Goal: Task Accomplishment & Management: Complete application form

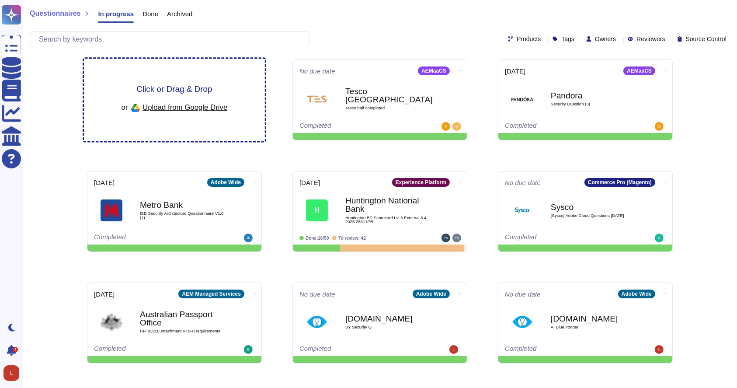
click at [164, 103] on span "Upload from Google Drive" at bounding box center [185, 107] width 85 height 8
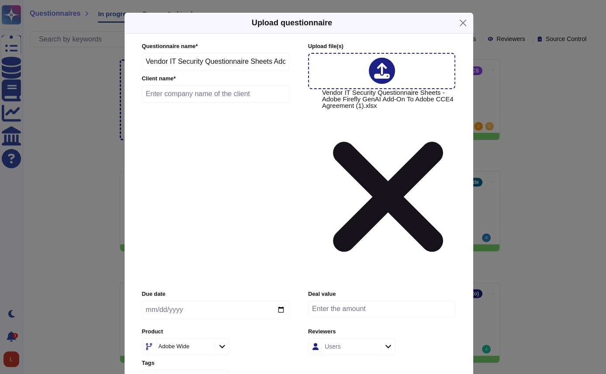
click at [175, 103] on input "text" at bounding box center [216, 93] width 148 height 17
type input "Irvine Company"
click at [277, 301] on input "date" at bounding box center [215, 310] width 147 height 18
type input "[DATE]"
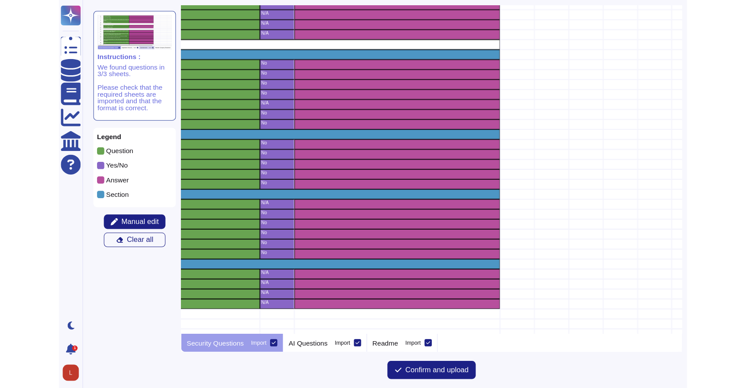
scroll to position [1527, 424]
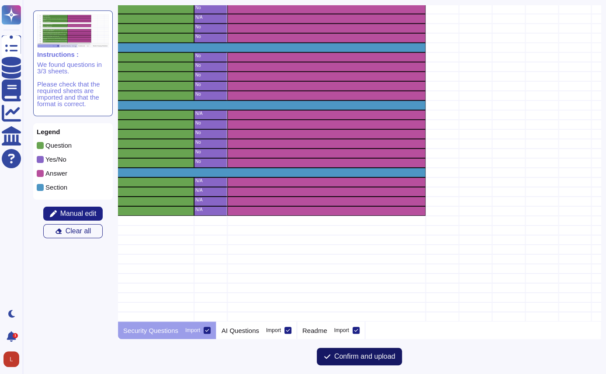
click at [368, 355] on span "Confirm and upload" at bounding box center [364, 356] width 61 height 7
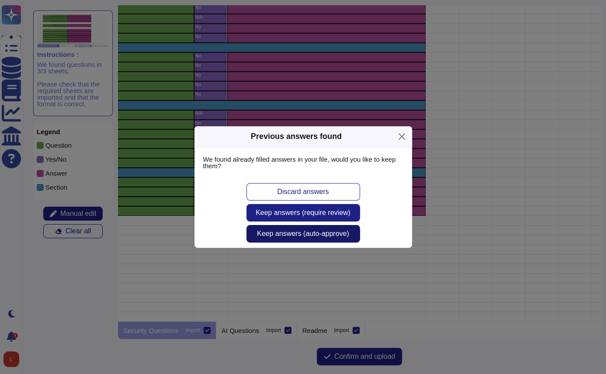
click at [336, 233] on span "Keep answers (auto-approve)" at bounding box center [303, 233] width 92 height 7
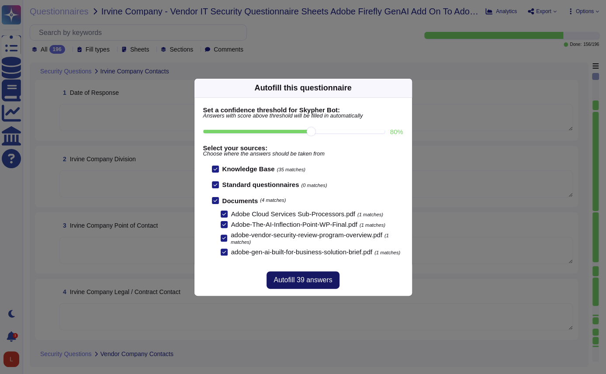
click at [294, 282] on span "Autofill 39 answers" at bounding box center [303, 280] width 59 height 7
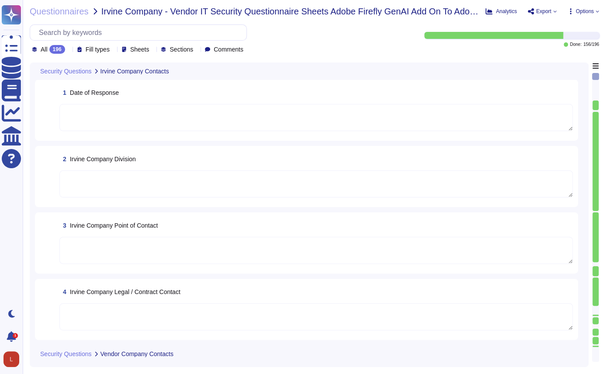
click at [69, 50] on icon at bounding box center [69, 50] width 0 height 0
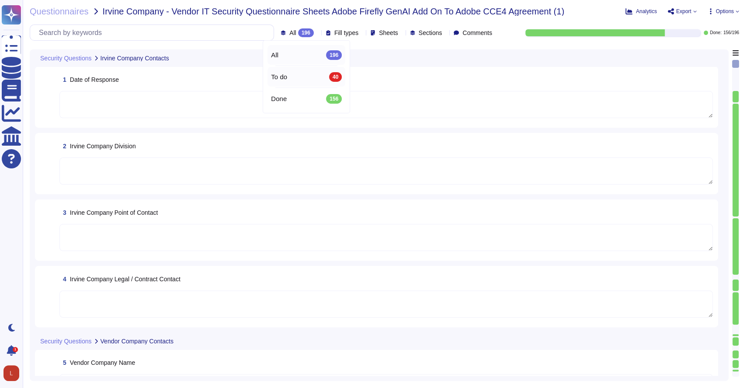
click at [285, 75] on span "To do" at bounding box center [279, 77] width 16 height 8
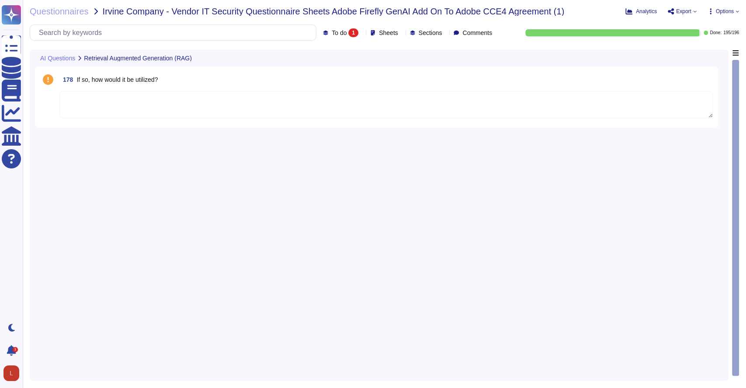
click at [332, 33] on span "To do" at bounding box center [339, 33] width 15 height 6
click at [327, 50] on div "All 196" at bounding box center [352, 55] width 71 height 10
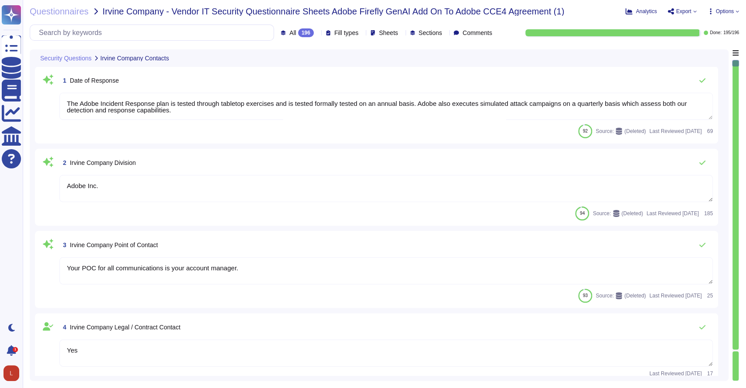
type textarea "Adobe Inc."
type textarea "Your POC for all communications is your account manager."
type textarea "Yes"
type textarea "Adobe Inc."
type textarea "Adobe's headquarters is in [GEOGRAPHIC_DATA], [US_STATE], [GEOGRAPHIC_DATA]."
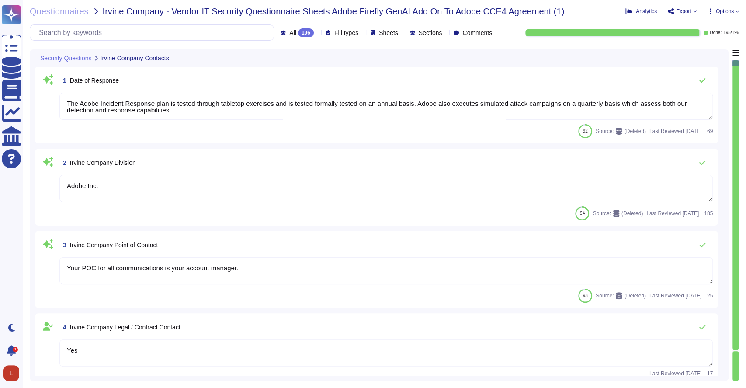
type textarea "The Chief Security Officer (CSO) is a critically important global role at Adobe…"
type textarea "The Adobe Incident Response plan is tested through tabletop exercises and is te…"
click at [289, 31] on span "All 196" at bounding box center [301, 32] width 24 height 9
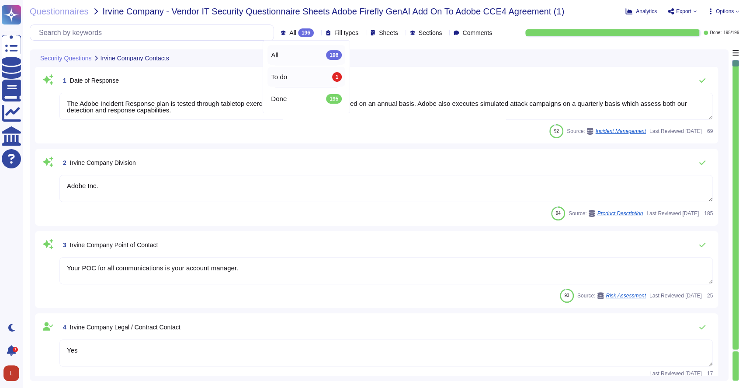
click at [279, 76] on span "To do" at bounding box center [279, 77] width 16 height 8
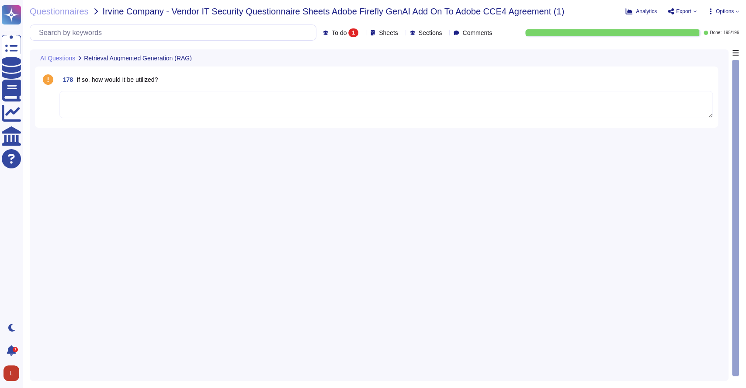
click at [332, 33] on span "To do" at bounding box center [339, 33] width 15 height 6
click at [327, 57] on div "All 196" at bounding box center [352, 55] width 71 height 10
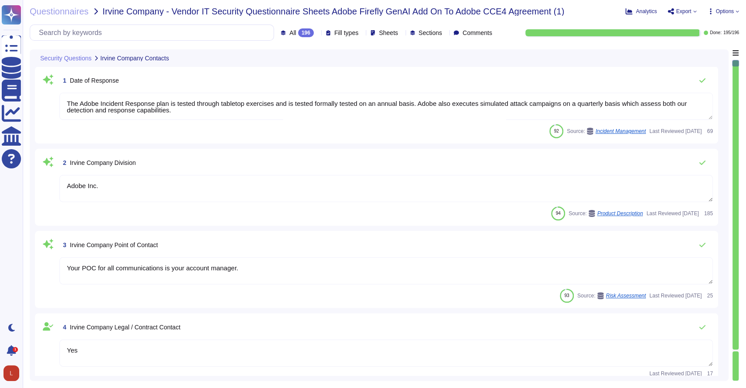
type textarea "Adobe Inc."
type textarea "Your POC for all communications is your account manager."
type textarea "Yes"
type textarea "Adobe Inc."
type textarea "Adobe's headquarters is in [GEOGRAPHIC_DATA], [US_STATE], [GEOGRAPHIC_DATA]."
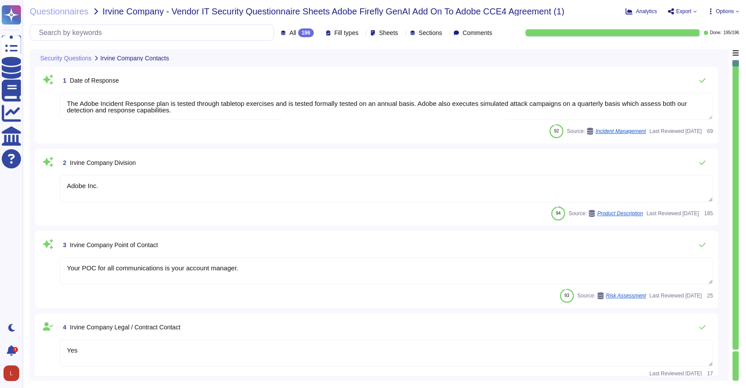
type textarea "The Chief Security Officer (CSO) is a critically important global role at Adobe…"
type textarea "The Adobe Incident Response plan is tested through tabletop exercises and is te…"
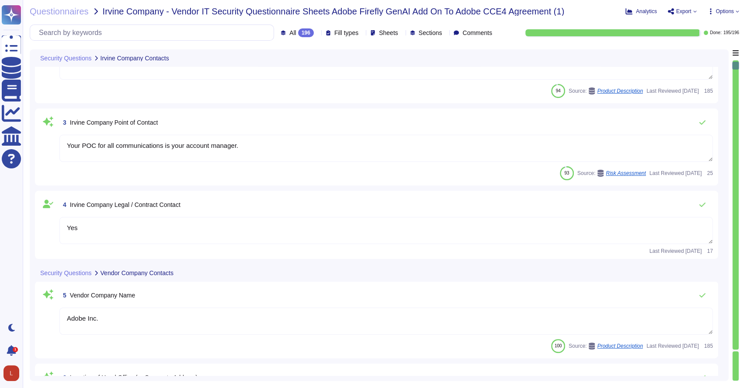
type textarea "Tel: [PHONE_NUMBER]"
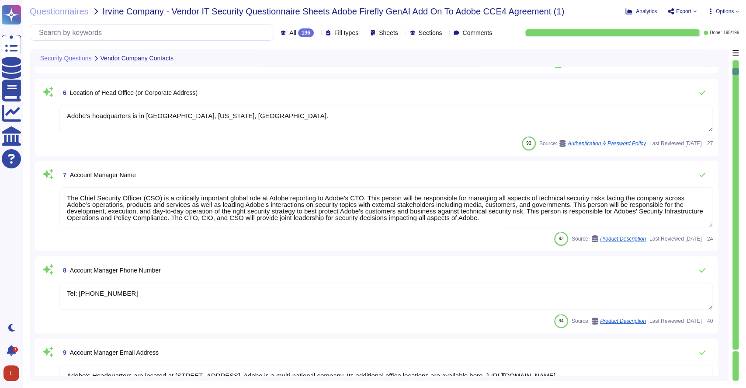
type textarea "Adobe's Headquarters are located at [STREET_ADDRESS]. Adobe is a multi-national…"
type textarea "[PERSON_NAME] is Adobe's Vice President, Chief Privacy Officer (CPO) and Chief …"
type textarea "Tel: [PHONE_NUMBER]"
type textarea "Adobe's Headquarters are located at [STREET_ADDRESS]. Adobe is a multi-national…"
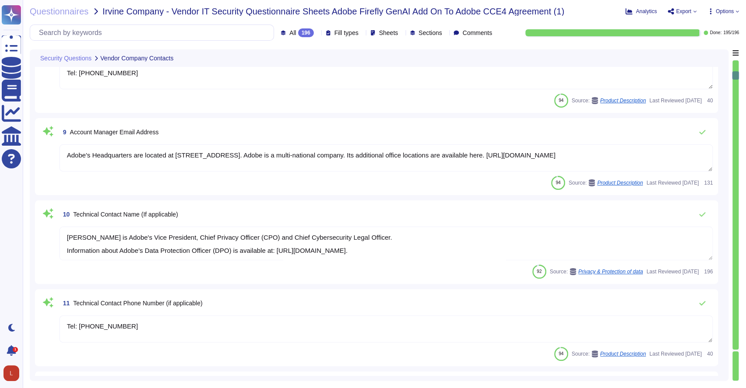
type textarea "The Chief Security Officer (CSO) is a critically important global role at Adobe…"
type textarea "Adobe reviews customer information-security-related inquiries, complaints and d…"
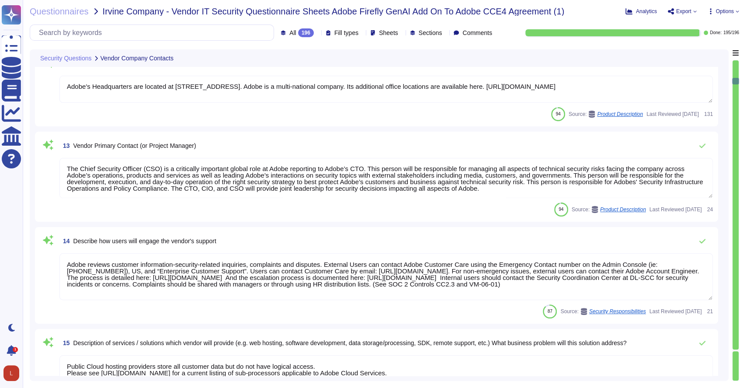
type textarea "Public Cloud hosting providers store all customer data but do not have logical …"
type textarea "For a complete list of AWS data centers, please see their SOC 3 report: [URL][D…"
type textarea "There are two groups of Adobe employees who may require and are granted access …"
type textarea "Adobe business customers, as the data controllers of the personal data they pro…"
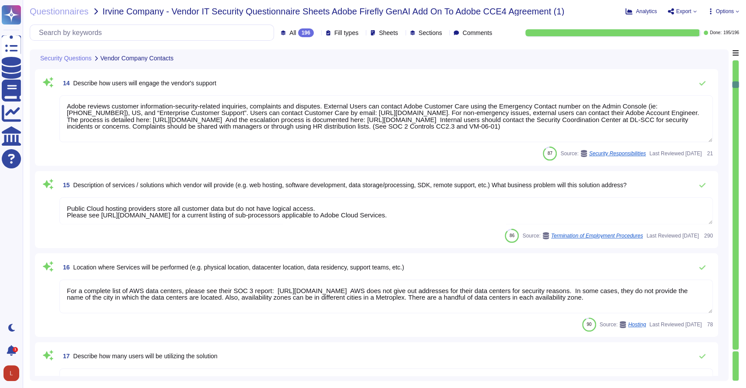
type textarea "There are two groups of Adobe employees who may require and are granted access …"
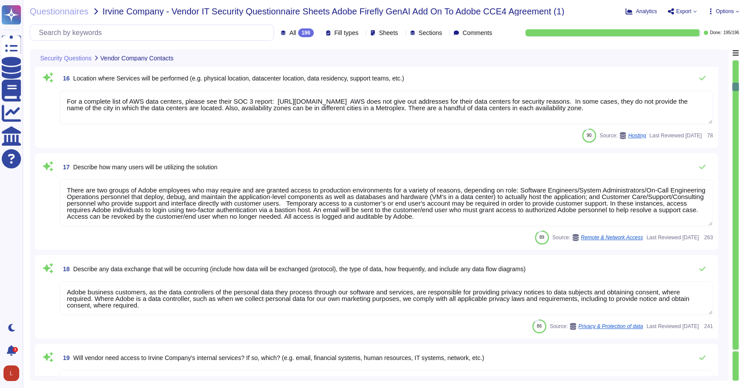
scroll to position [1234, 0]
drag, startPoint x: 735, startPoint y: 82, endPoint x: 736, endPoint y: 355, distance: 272.4
click at [736, 355] on div at bounding box center [735, 220] width 7 height 321
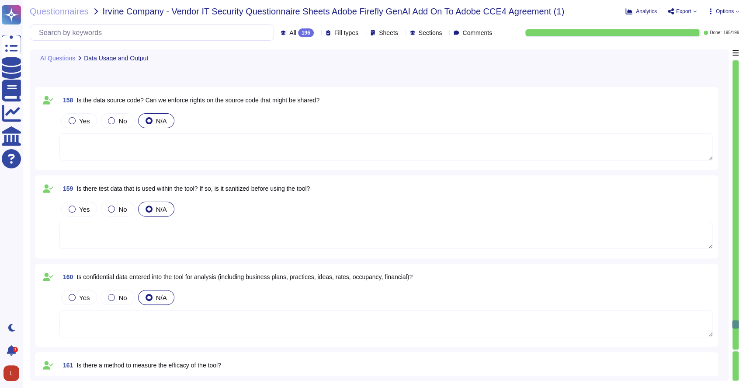
type textarea "Data retention is defined in the agreements, including all applicable PSLTs (Pr…"
type textarea "Adobe Artificial Intelligence offerings go through Adobe's responsible AI Ethic…"
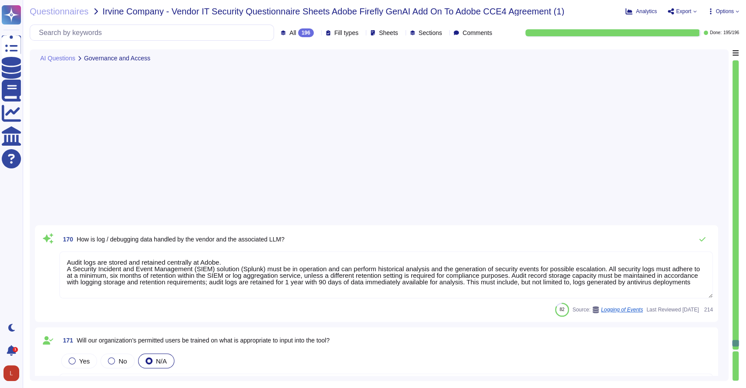
type textarea "Adobe has a Logical Access Policy and Data Classification and Handling Standard…"
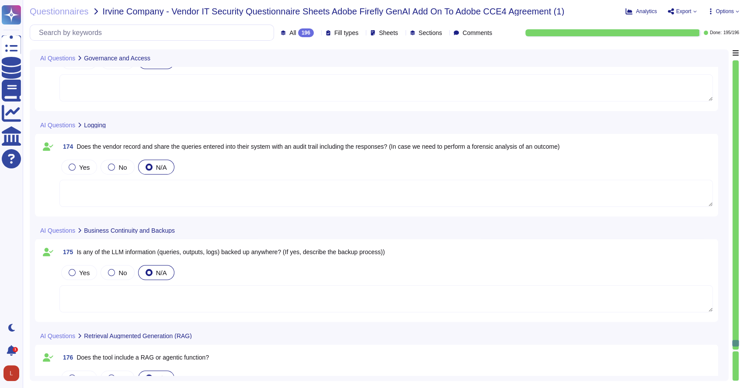
scroll to position [15213, 0]
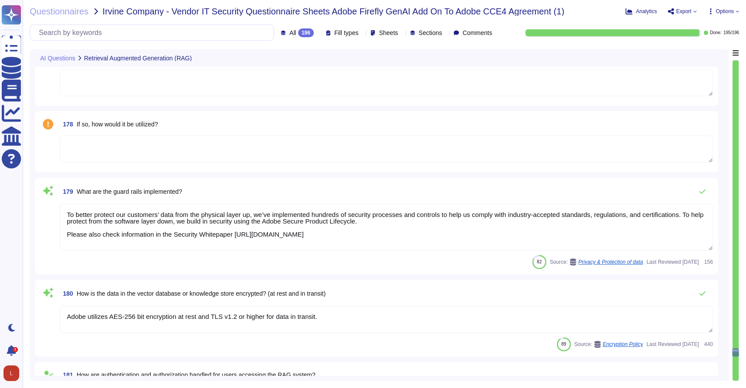
type textarea "To better protect our customers’ data from the physical layer up, we’ve impleme…"
type textarea "Adobe utilizes AES-256 bit encryption at rest and TLS v1.2 or higher for data i…"
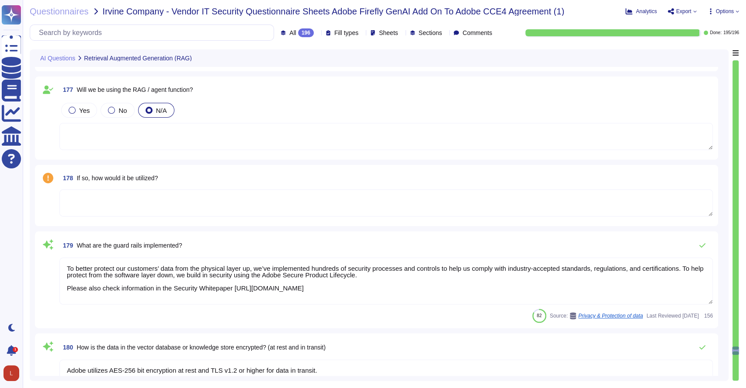
scroll to position [15159, 0]
click at [157, 199] on textarea at bounding box center [386, 202] width 654 height 27
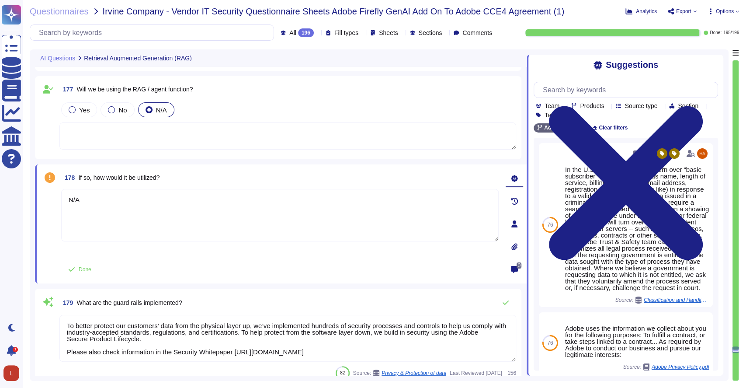
type textarea "N/A"
click at [384, 146] on textarea at bounding box center [287, 135] width 457 height 27
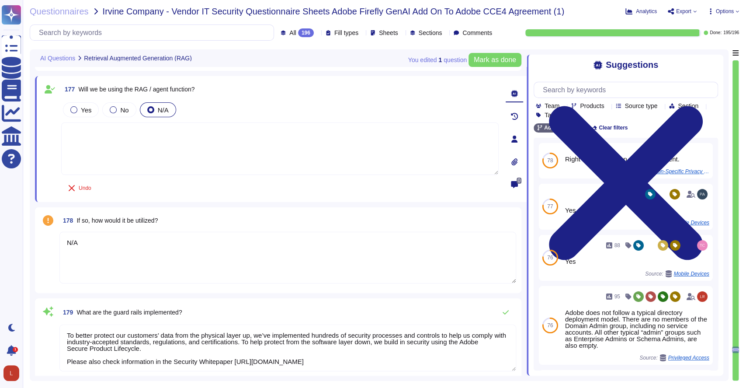
click at [317, 33] on icon at bounding box center [317, 33] width 0 height 0
click at [477, 61] on span "Mark as done" at bounding box center [495, 59] width 42 height 7
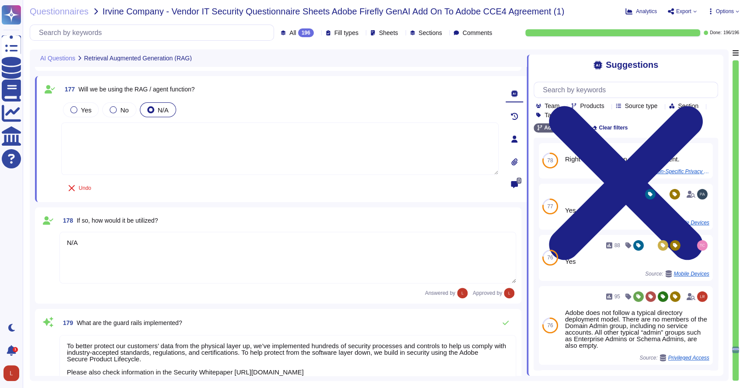
click at [331, 103] on icon at bounding box center [429, 159] width 196 height 112
click at [280, 57] on div "All 196" at bounding box center [306, 55] width 71 height 10
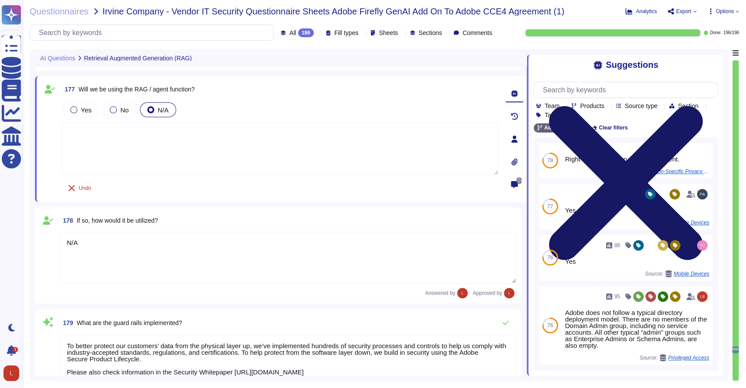
click at [715, 62] on icon at bounding box center [626, 183] width 185 height 246
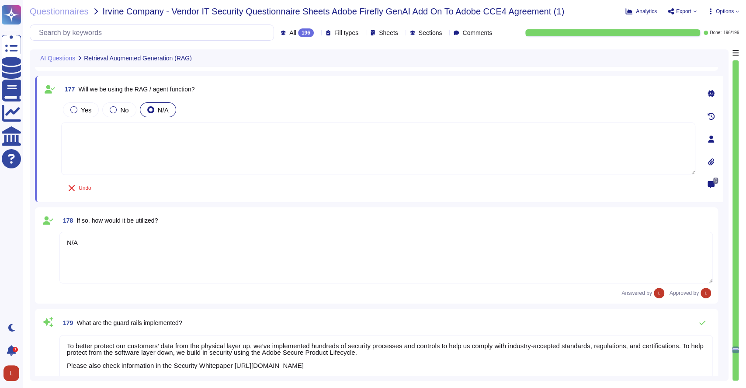
drag, startPoint x: 736, startPoint y: 350, endPoint x: 735, endPoint y: 98, distance: 252.3
click at [735, 98] on div at bounding box center [735, 220] width 7 height 321
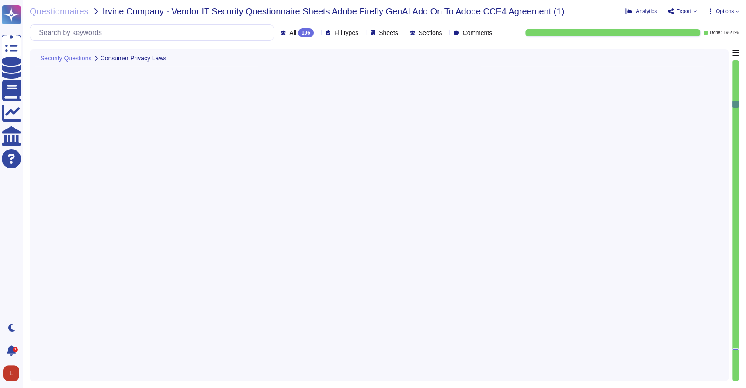
type textarea "Where your data is in one of Adobe’s cloud solutions and you need our assistanc…"
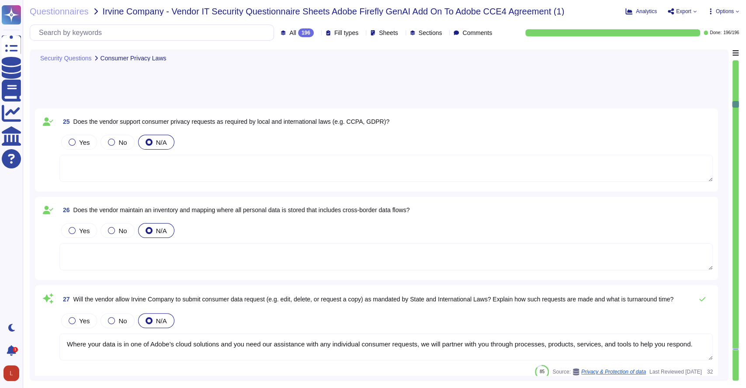
scroll to position [1923, 0]
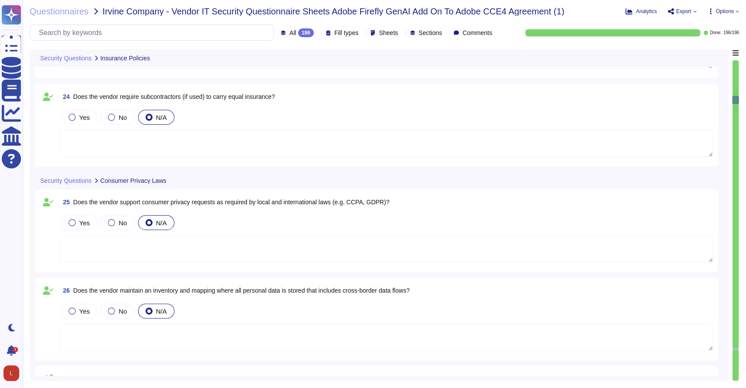
click at [736, 73] on div at bounding box center [736, 220] width 6 height 320
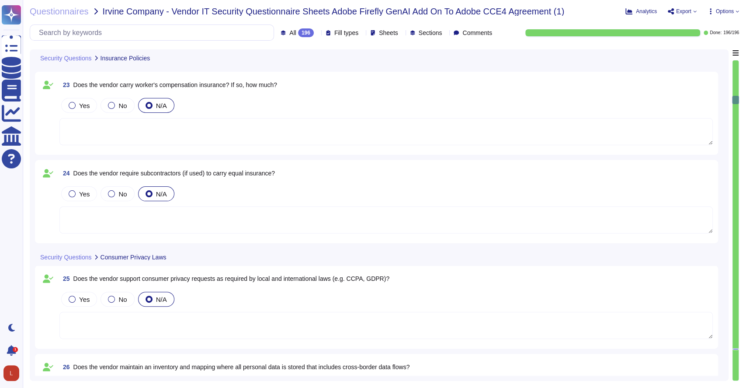
click at [736, 73] on div at bounding box center [736, 220] width 6 height 320
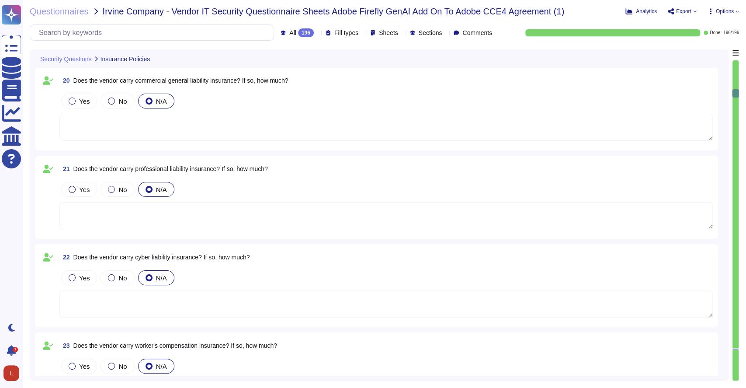
type textarea "There are two groups of Adobe employees who may require and are granted access …"
type textarea "Adobe business customers, as the data controllers of the personal data they pro…"
type textarea "There are two groups of Adobe employees who may require and are granted access …"
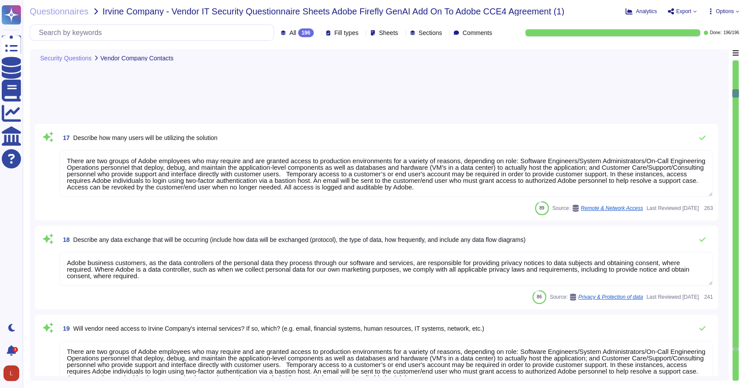
click at [736, 73] on div at bounding box center [736, 220] width 6 height 320
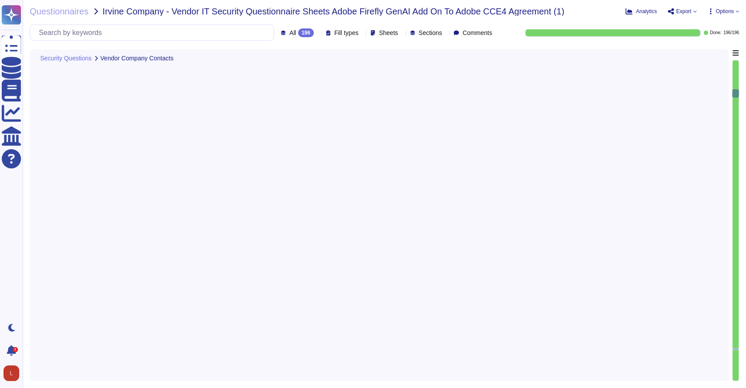
click at [736, 73] on div at bounding box center [736, 220] width 6 height 320
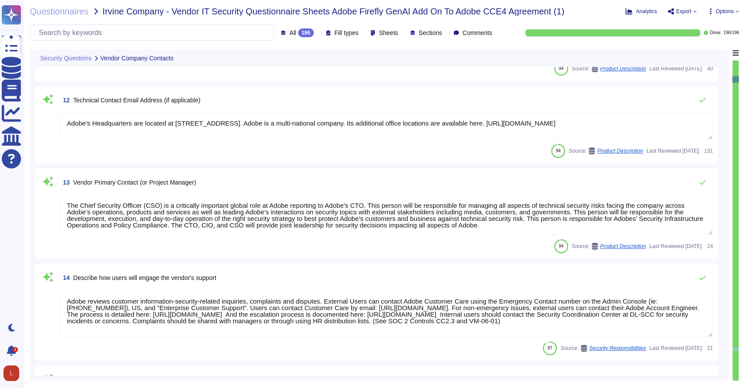
type textarea "Tel: [PHONE_NUMBER]"
type textarea "Adobe's Headquarters are located at [STREET_ADDRESS]. Adobe is a multi-national…"
type textarea "[PERSON_NAME] is Adobe's Vice President, Chief Privacy Officer (CPO) and Chief …"
type textarea "Tel: [PHONE_NUMBER]"
type textarea "Adobe's Headquarters are located at [STREET_ADDRESS]. Adobe is a multi-national…"
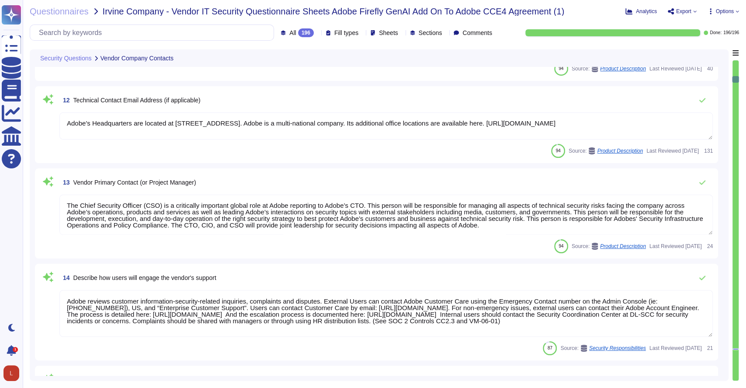
type textarea "The Chief Security Officer (CSO) is a critically important global role at Adobe…"
type textarea "Adobe reviews customer information-security-related inquiries, complaints and d…"
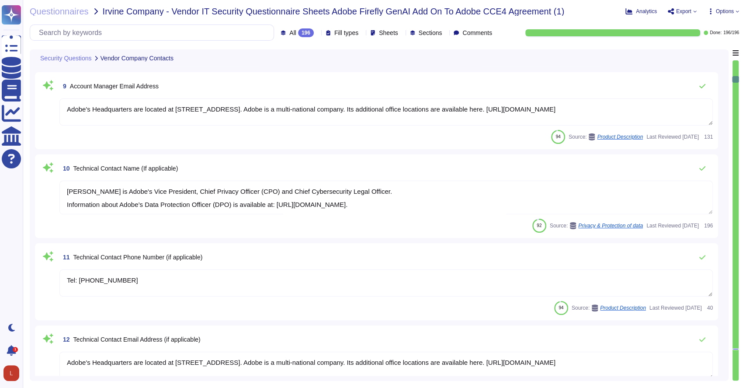
click at [736, 73] on div at bounding box center [736, 220] width 6 height 320
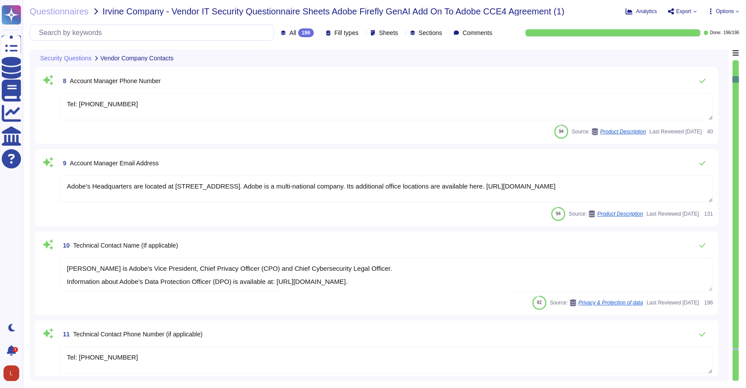
click at [736, 73] on div at bounding box center [736, 220] width 6 height 320
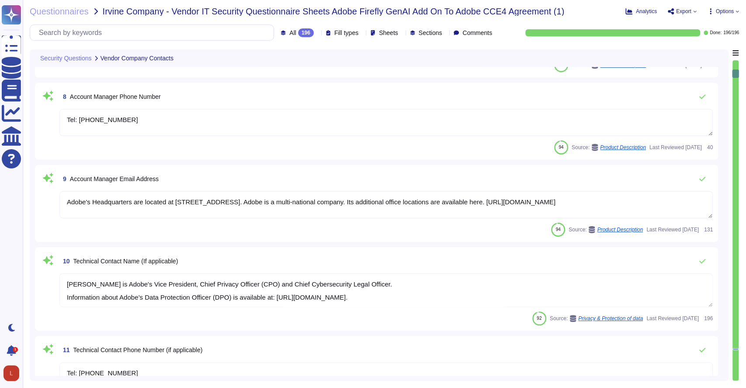
type textarea "Adobe Inc."
type textarea "Adobe's headquarters is in [GEOGRAPHIC_DATA], [US_STATE], [GEOGRAPHIC_DATA]."
type textarea "The Chief Security Officer (CSO) is a critically important global role at Adobe…"
click at [736, 73] on div at bounding box center [735, 74] width 7 height 8
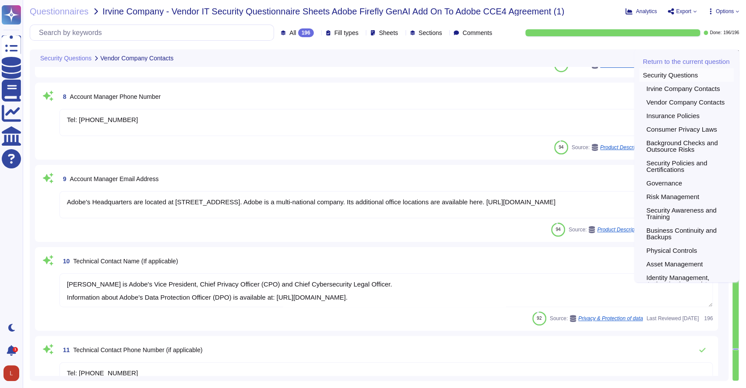
click at [662, 82] on div "Security Questions" at bounding box center [687, 75] width 94 height 14
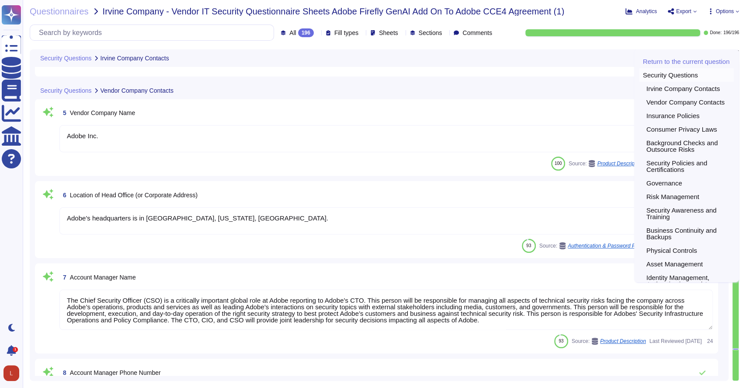
type textarea "The Adobe Incident Response plan is tested through tabletop exercises and is te…"
type textarea "Adobe Inc."
type textarea "Your POC for all communications is your account manager."
type textarea "Yes"
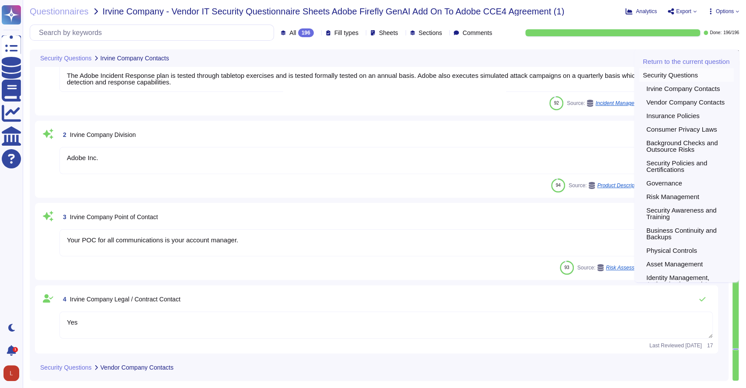
scroll to position [0, 0]
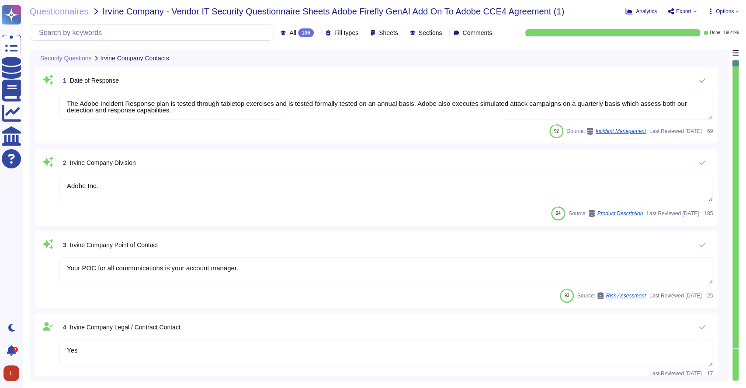
drag, startPoint x: 199, startPoint y: 112, endPoint x: 34, endPoint y: 83, distance: 168.3
click at [34, 83] on div "Security Questions Irvine Company Contacts 1 Date of Response The Adobe Inciden…" at bounding box center [379, 214] width 699 height 331
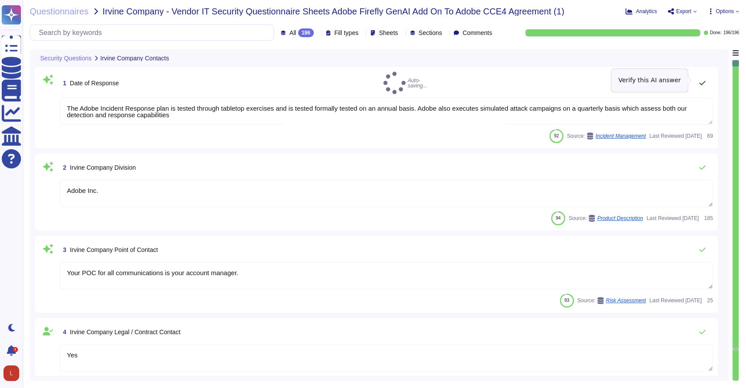
click at [704, 81] on icon at bounding box center [702, 83] width 7 height 7
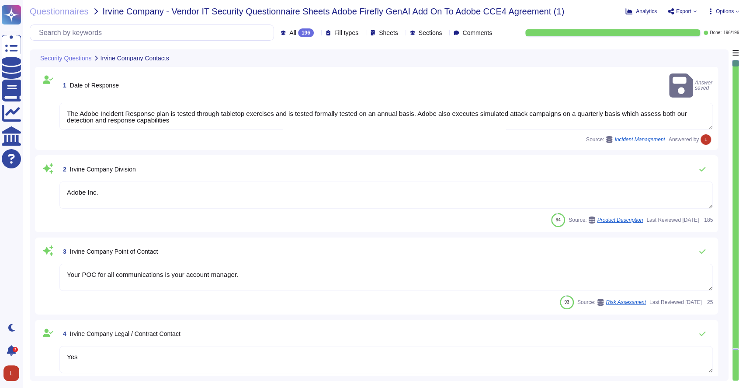
drag, startPoint x: 174, startPoint y: 110, endPoint x: 48, endPoint y: 99, distance: 126.4
click at [48, 99] on div "1 Date of Response Answer saved The Adobe Incident Response plan is tested thro…" at bounding box center [376, 108] width 673 height 73
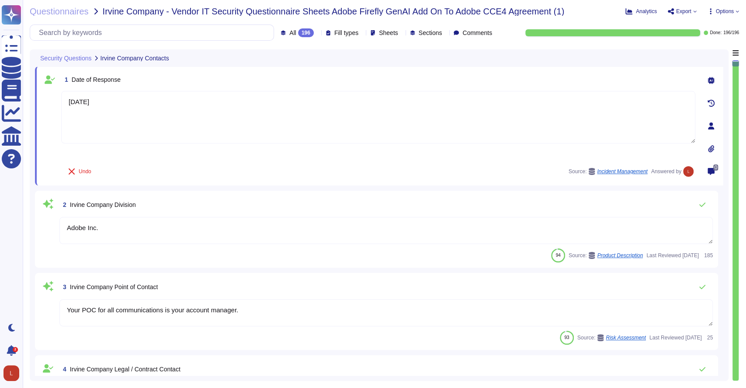
type textarea "[DATE]"
click at [199, 227] on textarea "Adobe Inc." at bounding box center [386, 230] width 654 height 27
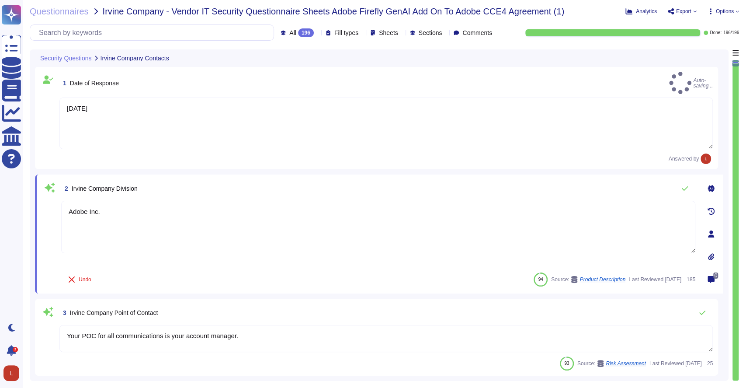
click at [182, 185] on div "2 Irvine Company Division" at bounding box center [378, 188] width 634 height 17
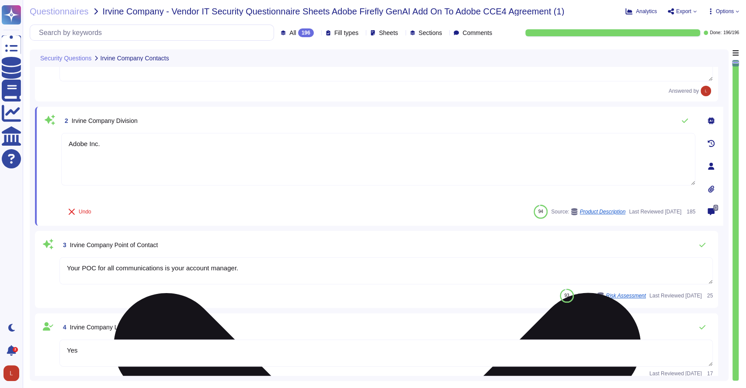
type textarea "The Chief Security Officer (CSO) is a critically important global role at Adobe…"
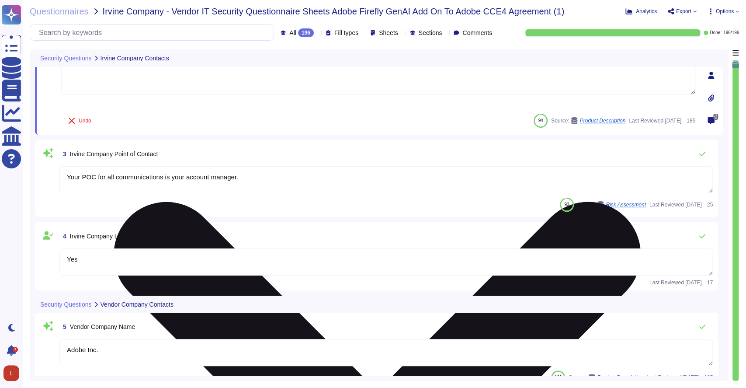
type textarea "Tel: [PHONE_NUMBER]"
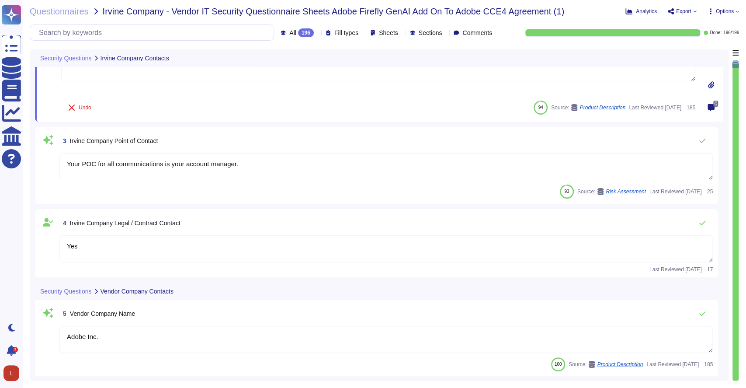
click at [129, 244] on textarea "Yes" at bounding box center [386, 248] width 654 height 27
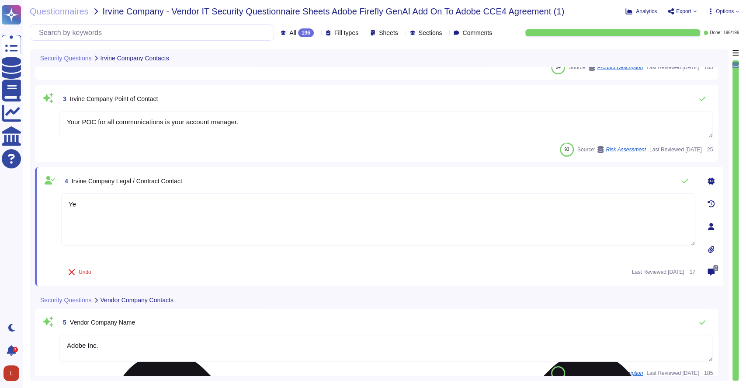
type textarea "Y"
paste textarea "[PERSON_NAME] <[EMAIL_ADDRESS][DOMAIN_NAME]"
click at [121, 202] on textarea "[PERSON_NAME] <[EMAIL_ADDRESS][DOMAIN_NAME]" at bounding box center [378, 219] width 634 height 52
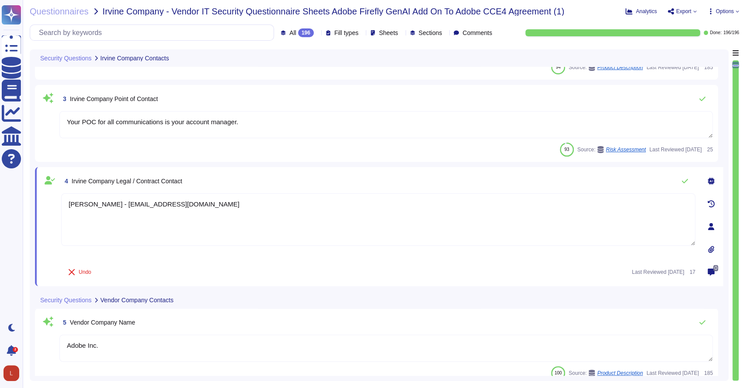
type textarea "[PERSON_NAME] - [EMAIL_ADDRESS][DOMAIN_NAME]"
click at [255, 124] on textarea "Your POC for all communications is your account manager." at bounding box center [386, 124] width 654 height 27
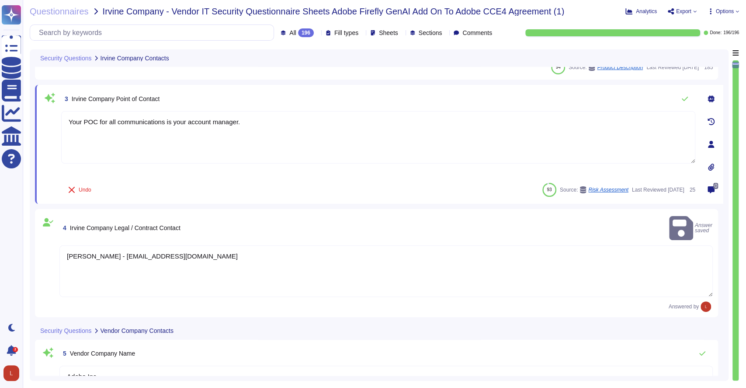
drag, startPoint x: 255, startPoint y: 124, endPoint x: 47, endPoint y: 124, distance: 208.1
click at [47, 124] on div "3 Irvine Company Point of Contact Your POC for all communications is your accou…" at bounding box center [369, 144] width 654 height 108
paste textarea "[PERSON_NAME] <[EMAIL_ADDRESS][DOMAIN_NAME]"
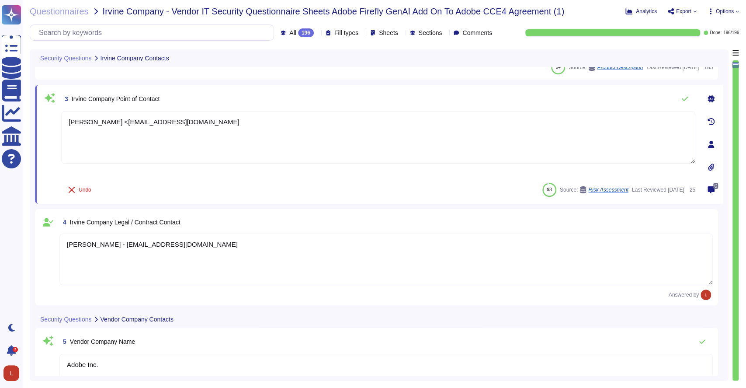
type textarea "[PERSON_NAME] <[EMAIL_ADDRESS][DOMAIN_NAME]"
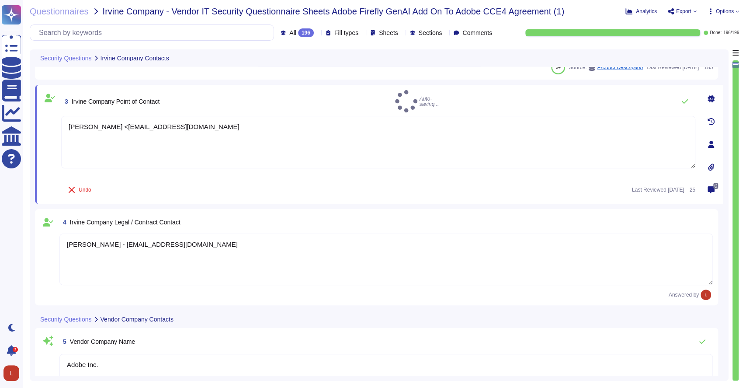
click at [220, 245] on textarea "[PERSON_NAME] - [EMAIL_ADDRESS][DOMAIN_NAME]" at bounding box center [386, 259] width 654 height 52
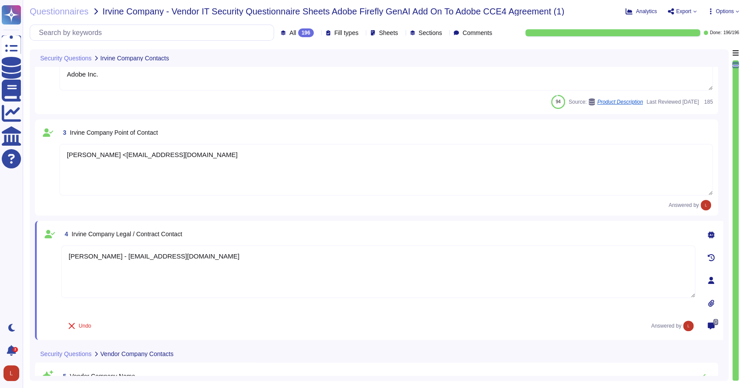
type textarea "The Chief Security Officer (CSO) is a critically important global role at Adobe…"
type textarea "Tel: [PHONE_NUMBER]"
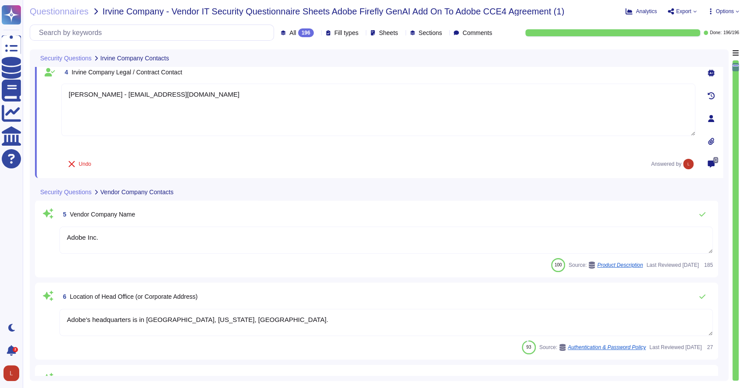
type textarea "Adobe's Headquarters are located at [STREET_ADDRESS]. Adobe is a multi-national…"
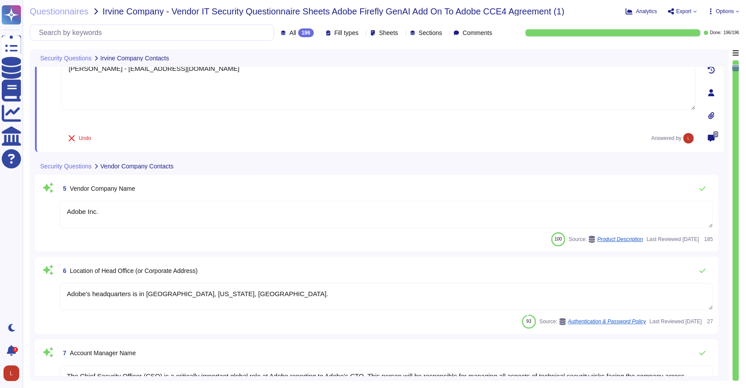
type textarea "[PERSON_NAME] is Adobe's Vice President, Chief Privacy Officer (CPO) and Chief …"
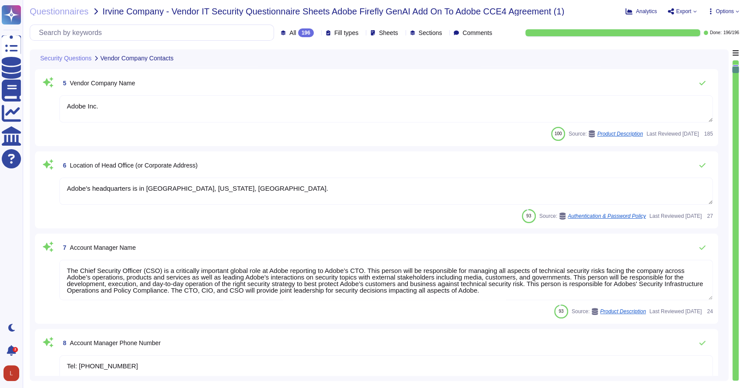
type textarea "Tel: [PHONE_NUMBER]"
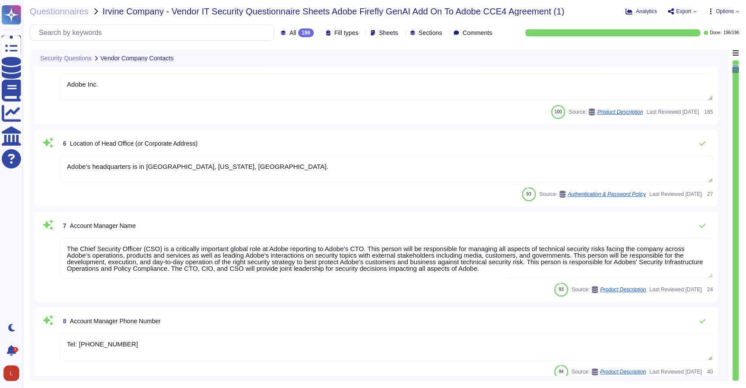
scroll to position [427, 0]
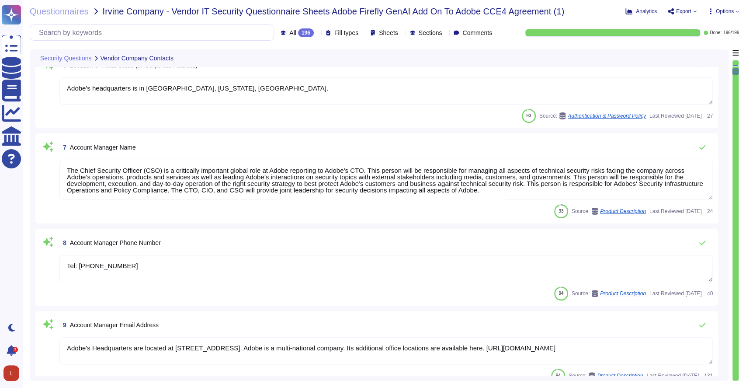
type textarea "Adobe's Headquarters are located at [STREET_ADDRESS]. Adobe is a multi-national…"
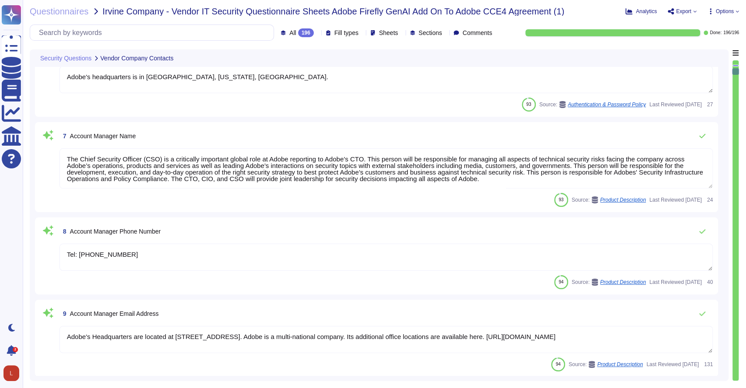
scroll to position [0, 0]
drag, startPoint x: 62, startPoint y: 156, endPoint x: 633, endPoint y: 184, distance: 571.7
click at [633, 184] on textarea "The Chief Security Officer (CSO) is a critically important global role at Adobe…" at bounding box center [386, 168] width 654 height 40
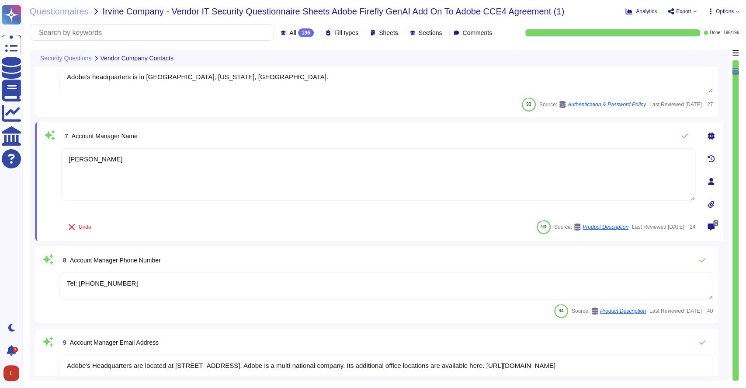
type textarea "[PERSON_NAME]"
click at [149, 282] on textarea "Tel: [PHONE_NUMBER]" at bounding box center [386, 285] width 654 height 27
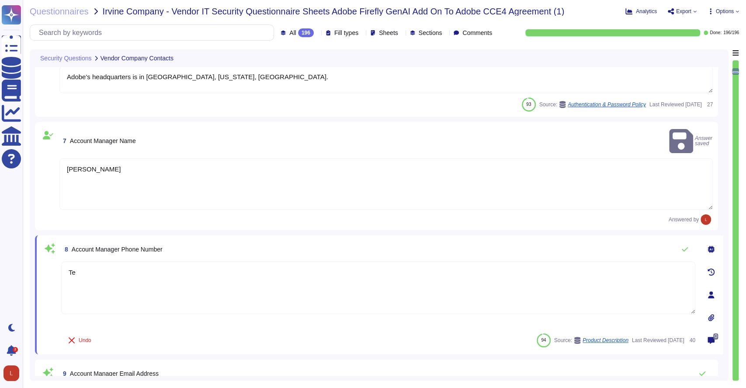
type textarea "T"
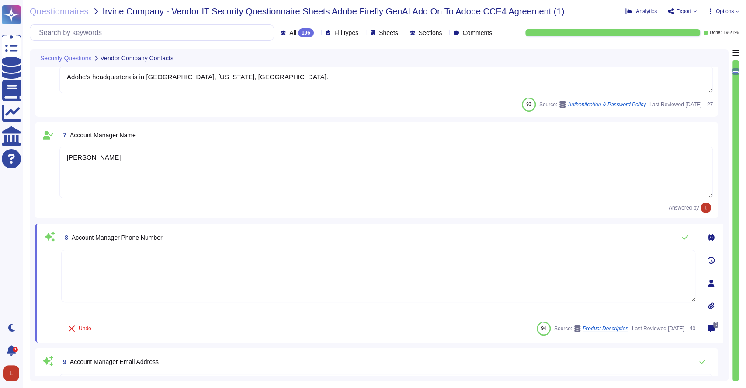
click at [149, 282] on textarea at bounding box center [378, 276] width 634 height 52
type textarea "[PHONE_NUMBER]"
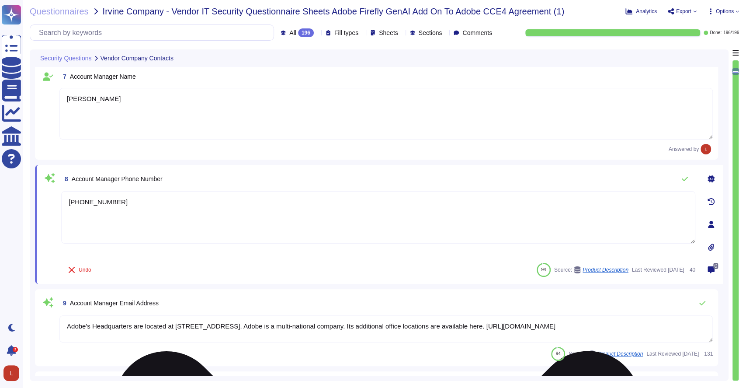
type textarea "Adobe's Headquarters are located at [STREET_ADDRESS]. Adobe is a multi-national…"
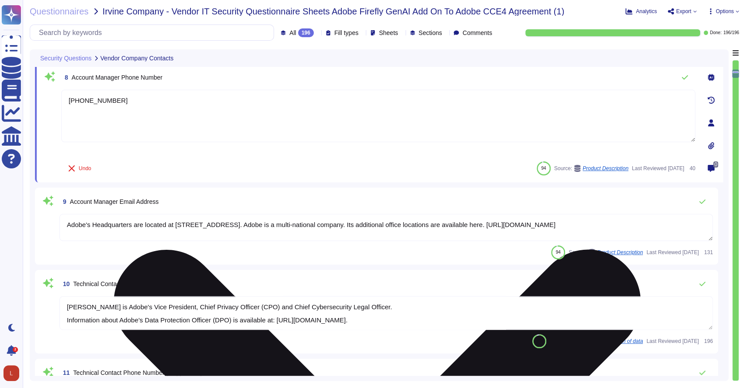
type textarea "The Chief Security Officer (CSO) is a critically important global role at Adobe…"
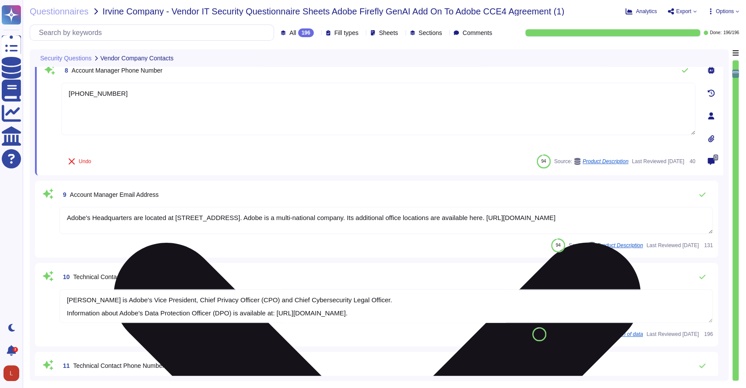
scroll to position [681, 0]
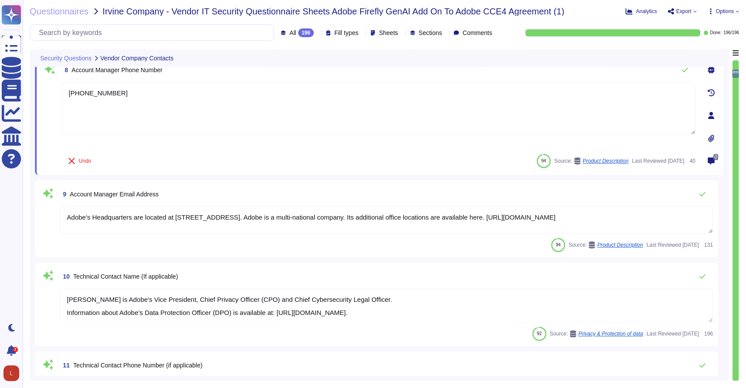
type textarea "[PHONE_NUMBER]"
click at [139, 222] on textarea "Adobe's Headquarters are located at [STREET_ADDRESS]. Adobe is a multi-national…" at bounding box center [386, 219] width 654 height 27
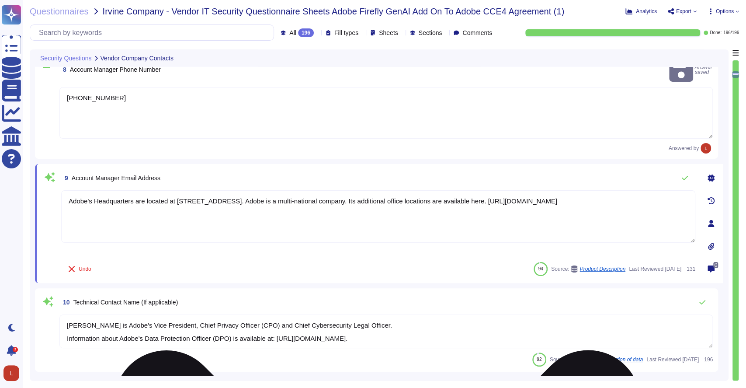
drag, startPoint x: 67, startPoint y: 187, endPoint x: 166, endPoint y: 205, distance: 100.3
click at [166, 205] on textarea "Adobe's Headquarters are located at [STREET_ADDRESS]. Adobe is a multi-national…" at bounding box center [378, 216] width 634 height 52
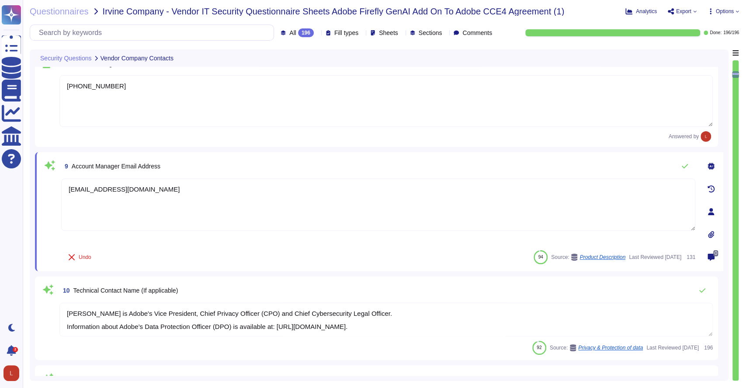
type textarea "[EMAIL_ADDRESS][DOMAIN_NAME]"
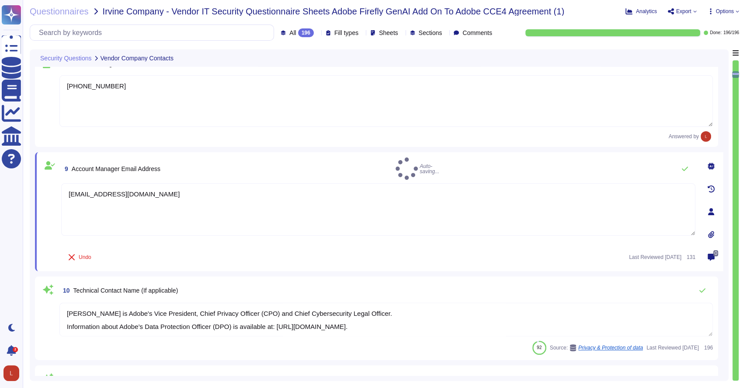
click at [220, 291] on div "10 Technical Contact Name (If applicable)" at bounding box center [386, 290] width 654 height 17
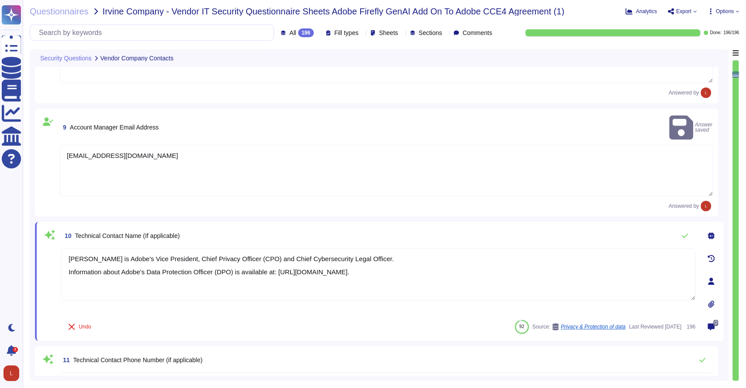
type textarea "Adobe reviews customer information-security-related inquiries, complaints and d…"
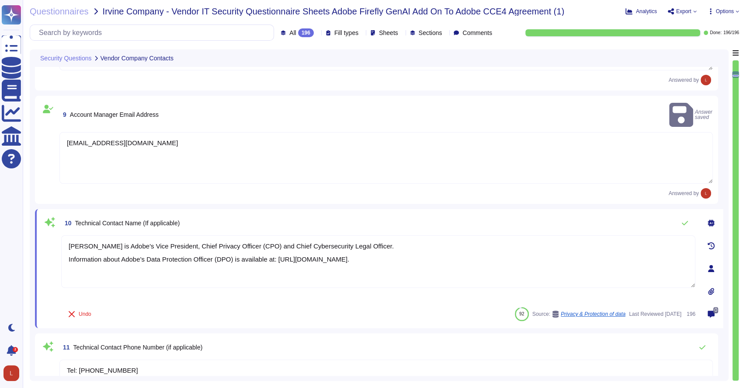
scroll to position [738, 0]
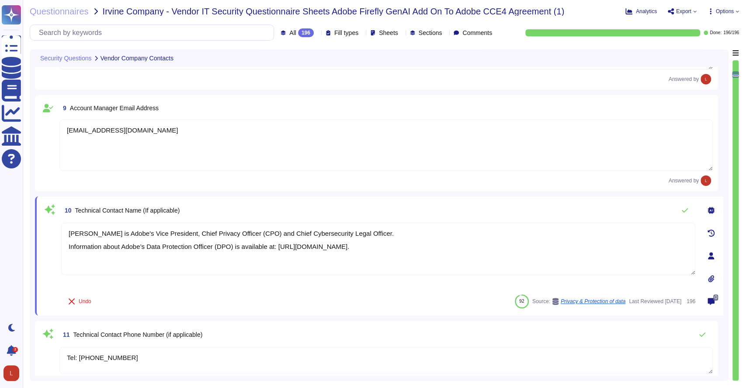
drag, startPoint x: 454, startPoint y: 250, endPoint x: 52, endPoint y: 226, distance: 402.1
click at [52, 226] on div "10 Technical Contact Name (If applicable) [PERSON_NAME] is Adobe's Vice Preside…" at bounding box center [369, 256] width 654 height 108
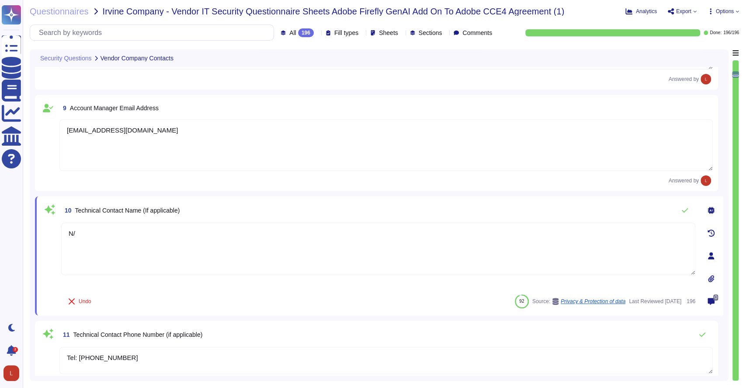
type textarea "N/A"
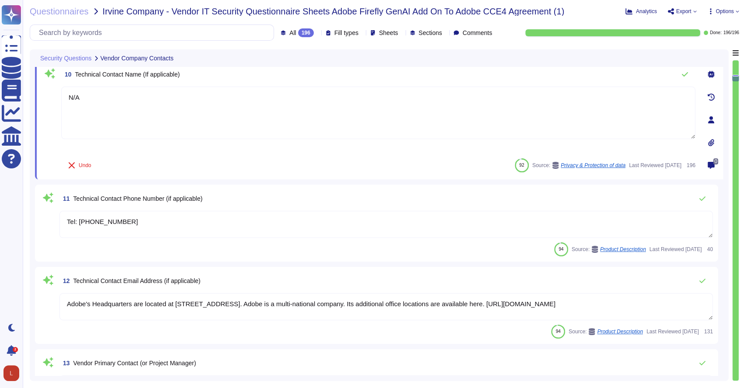
type textarea "Public Cloud hosting providers store all customer data but do not have logical …"
type textarea "For a complete list of AWS data centers, please see their SOC 3 report: [URL][D…"
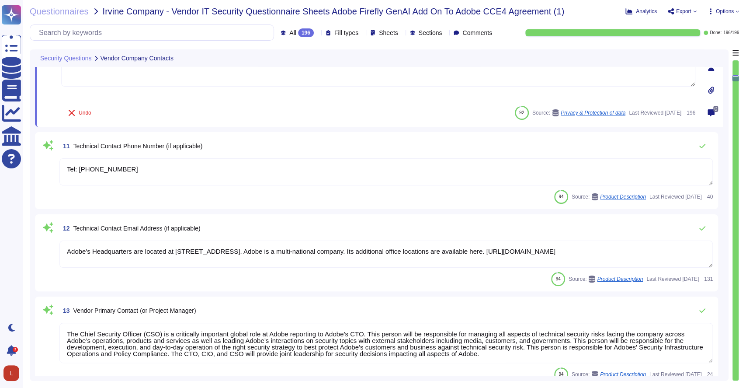
scroll to position [928, 0]
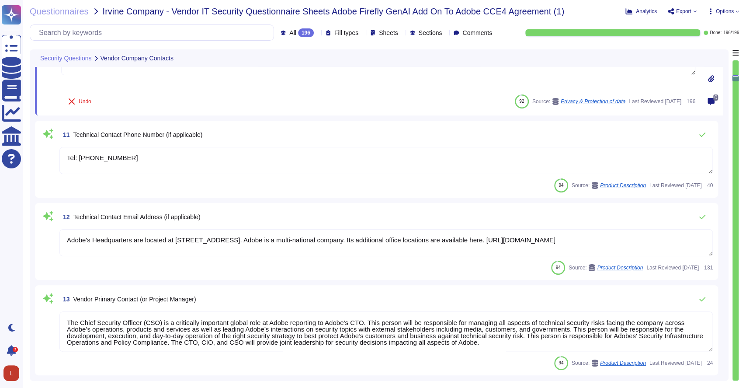
click at [213, 156] on textarea "Tel: [PHONE_NUMBER]" at bounding box center [386, 160] width 654 height 27
type textarea "N/A"
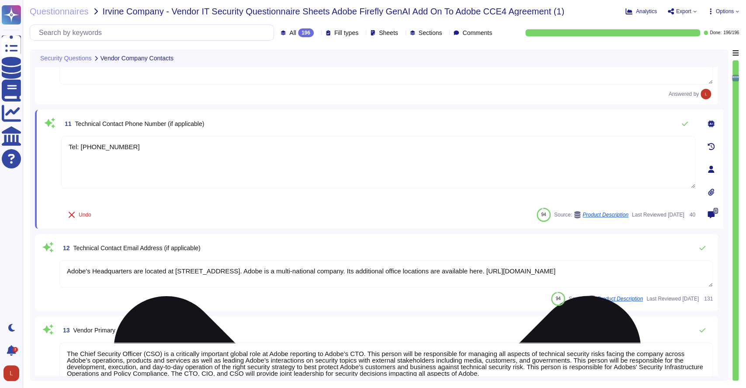
type textarea "n"
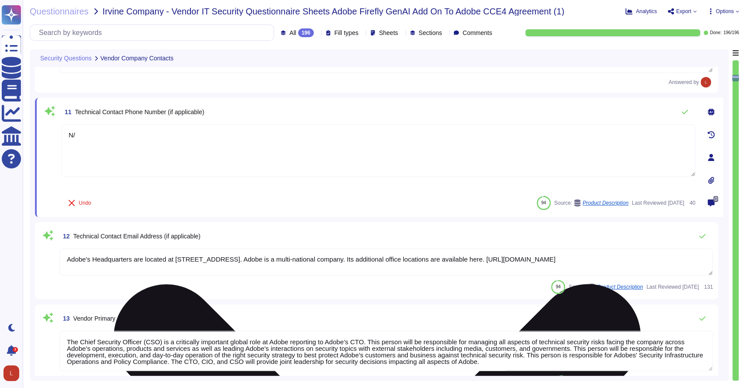
type textarea "N/A"
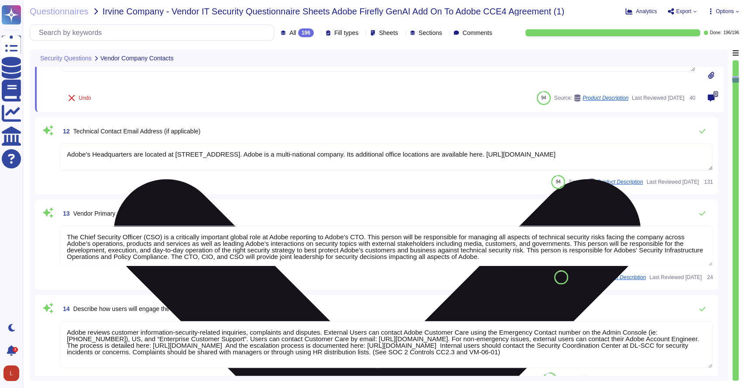
scroll to position [1028, 0]
type textarea "There are two groups of Adobe employees who may require and are granted access …"
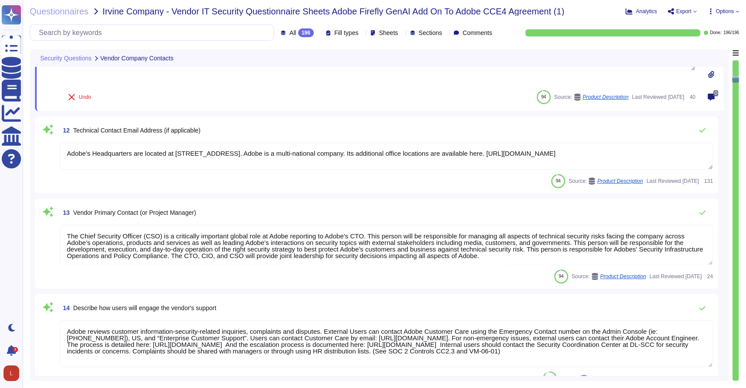
type textarea "N/A"
drag, startPoint x: 68, startPoint y: 153, endPoint x: 714, endPoint y: 156, distance: 646.7
click at [714, 156] on div "12 Technical Contact Email Address (if applicable) Adobe's Headquarters are loc…" at bounding box center [376, 154] width 683 height 77
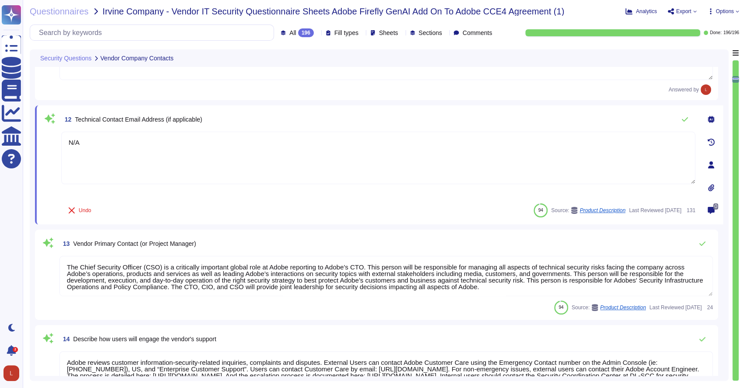
type textarea "N/A"
click at [257, 235] on div "13 Vendor Primary Contact (or Project Manager)" at bounding box center [386, 243] width 654 height 17
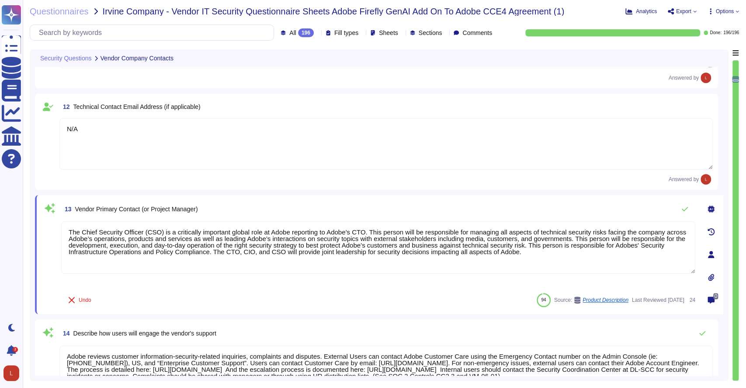
drag, startPoint x: 519, startPoint y: 251, endPoint x: 63, endPoint y: 233, distance: 456.8
click at [63, 233] on textarea "The Chief Security Officer (CSO) is a critically important global role at Adobe…" at bounding box center [378, 247] width 634 height 52
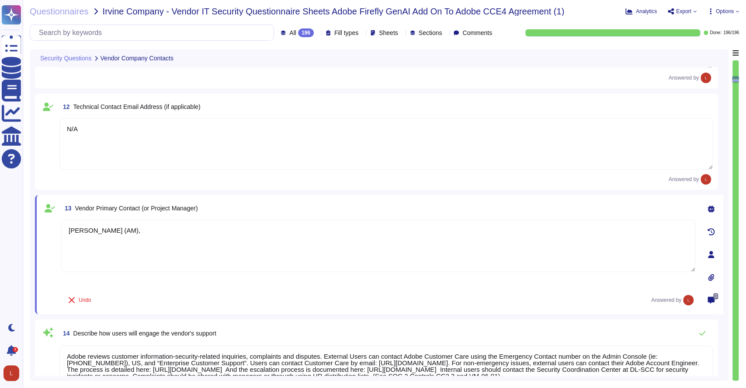
click at [167, 230] on textarea "[PERSON_NAME] (AM)," at bounding box center [378, 245] width 634 height 52
type textarea "[PERSON_NAME] (AM), [PERSON_NAME], will help with the migration to [GEOGRAPHIC_…"
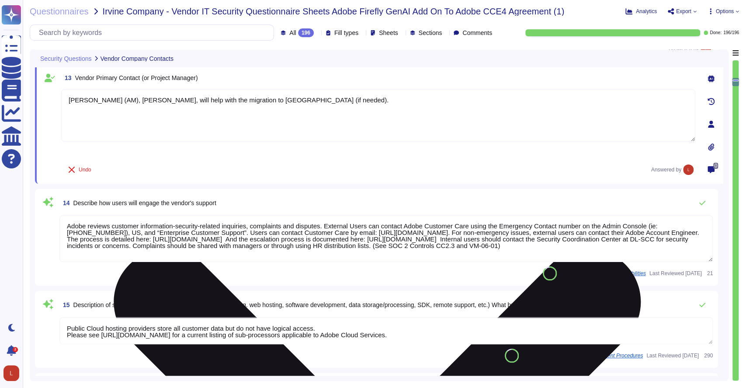
type textarea "Adobe business customers, as the data controllers of the personal data they pro…"
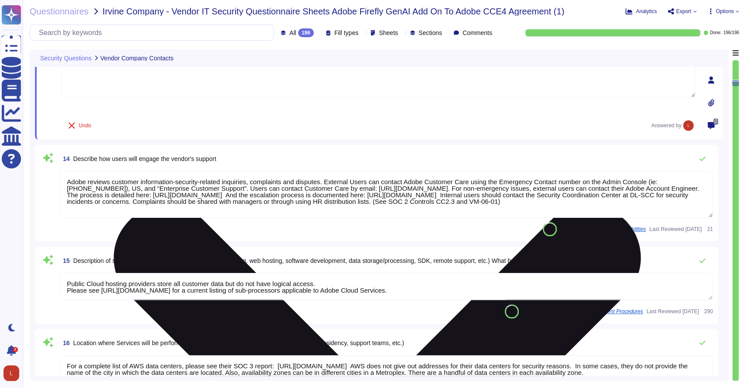
scroll to position [1197, 0]
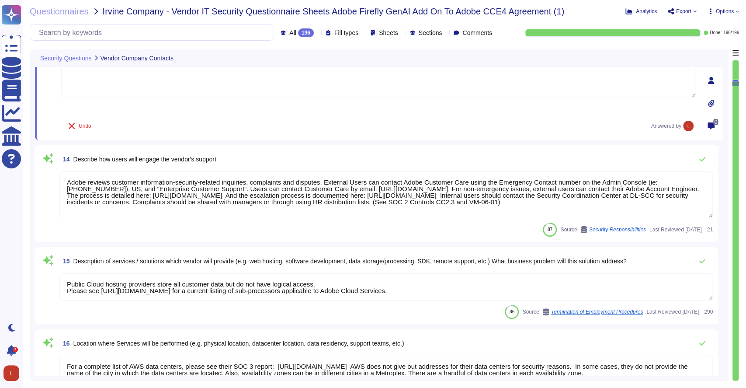
type textarea "[PERSON_NAME] (AM), [PERSON_NAME], will help with the migration to [GEOGRAPHIC_…"
click at [86, 223] on div "87 Source: Security Responsibilities Last Reviewed [DATE] 21" at bounding box center [386, 230] width 654 height 14
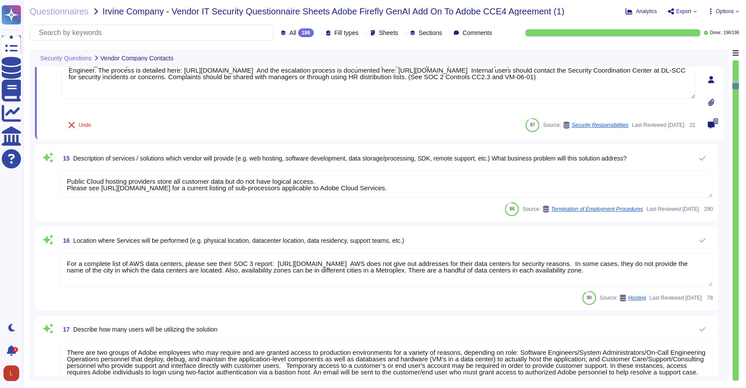
type textarea "There are two groups of Adobe employees who may require and are granted access …"
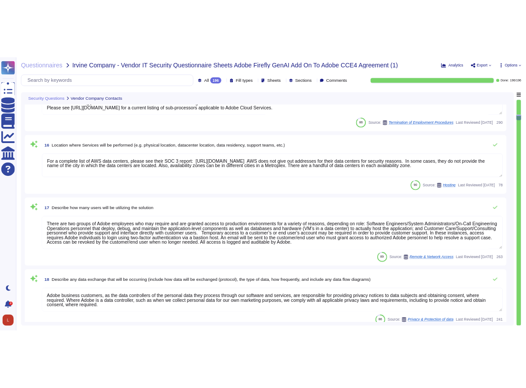
scroll to position [1426, 0]
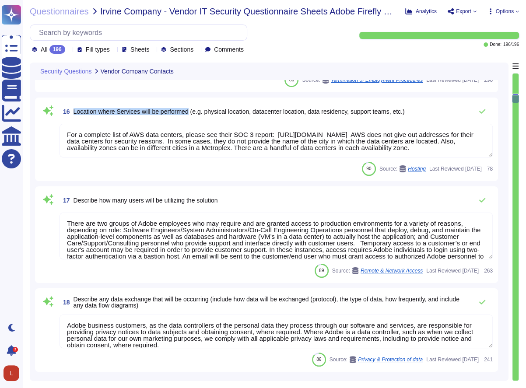
drag, startPoint x: 73, startPoint y: 109, endPoint x: 192, endPoint y: 117, distance: 119.2
click at [192, 117] on span "16 Location where Services will be performed (e.g. physical location, datacente…" at bounding box center [231, 112] width 345 height 16
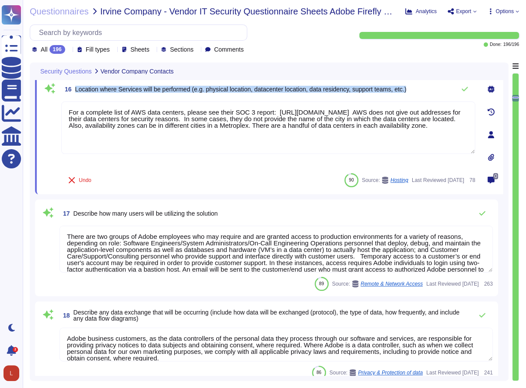
drag, startPoint x: 75, startPoint y: 88, endPoint x: 426, endPoint y: 91, distance: 351.6
click at [426, 91] on div "16 Location where Services will be performed (e.g. physical location, datacente…" at bounding box center [268, 88] width 414 height 17
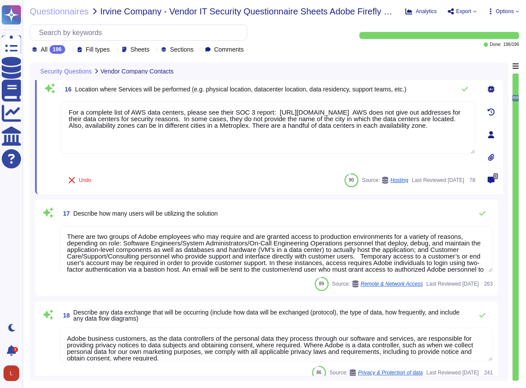
click at [237, 205] on div "17 Describe how many users will be utilizing the solution" at bounding box center [275, 213] width 433 height 17
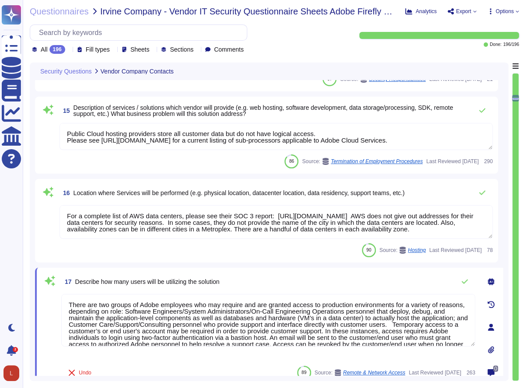
scroll to position [1317, 0]
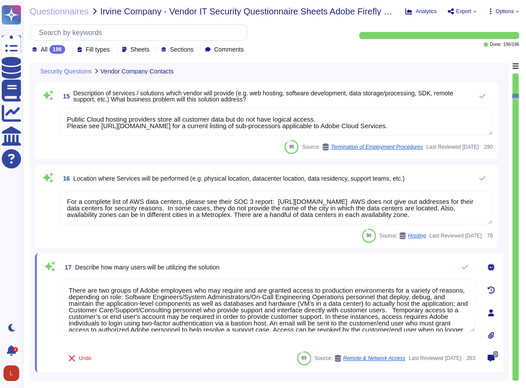
type textarea "N/A"
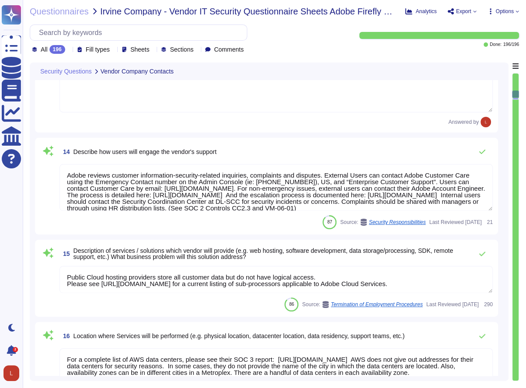
type textarea "N/A"
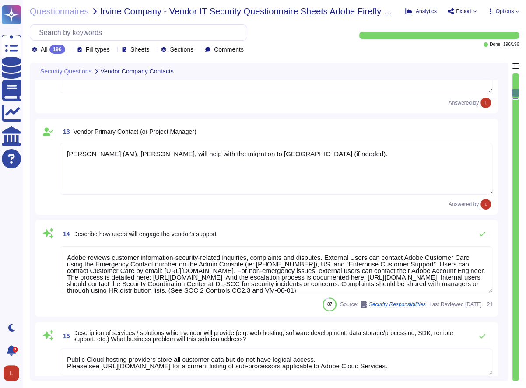
type textarea "[EMAIL_ADDRESS][DOMAIN_NAME]"
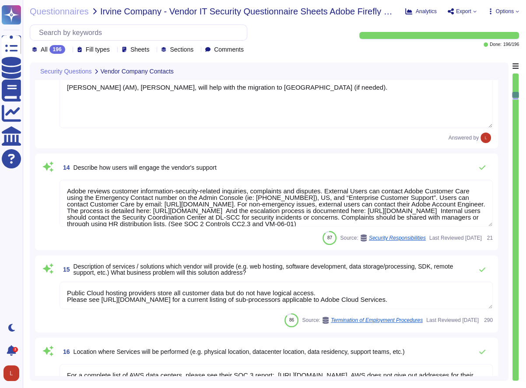
type textarea "Adobe business customers, as the data controllers of the personal data they pro…"
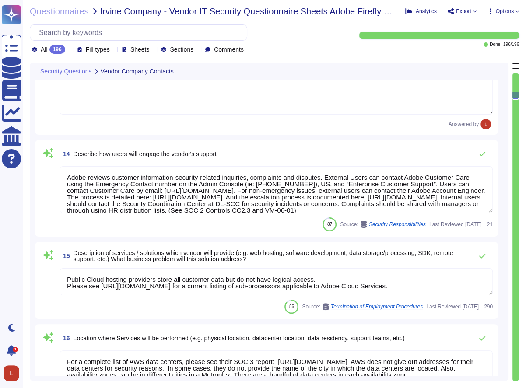
scroll to position [1094, 0]
drag, startPoint x: 74, startPoint y: 155, endPoint x: 221, endPoint y: 155, distance: 147.3
click at [221, 155] on div "14 Describe how users will engage the vendor's support" at bounding box center [275, 154] width 433 height 17
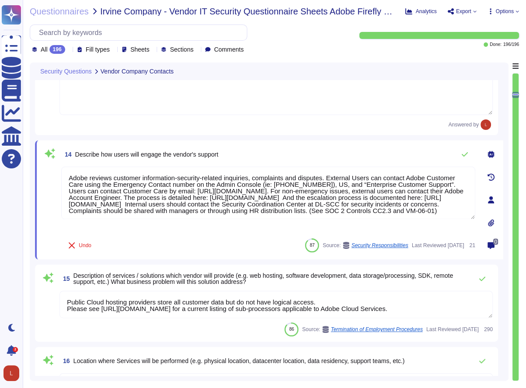
scroll to position [2, 0]
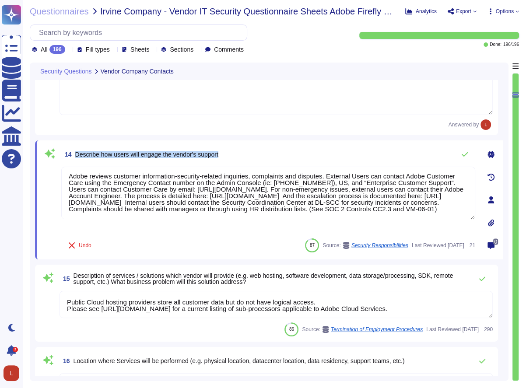
drag, startPoint x: 77, startPoint y: 153, endPoint x: 223, endPoint y: 154, distance: 146.0
click at [223, 154] on div "14 Describe how users will engage the vendor's support" at bounding box center [268, 154] width 414 height 17
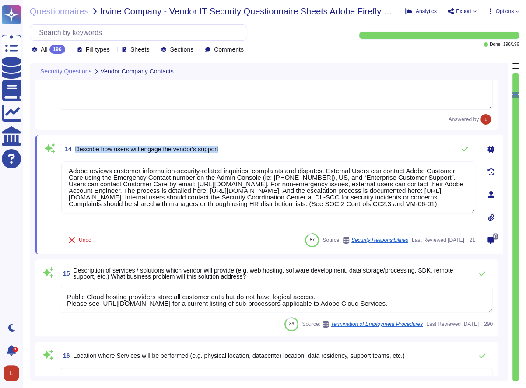
type textarea "There are two groups of Adobe employees who may require and are granted access …"
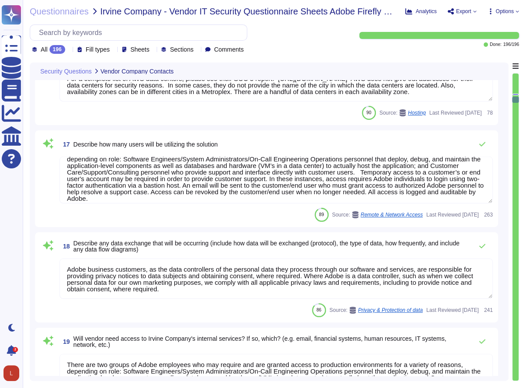
scroll to position [21, 0]
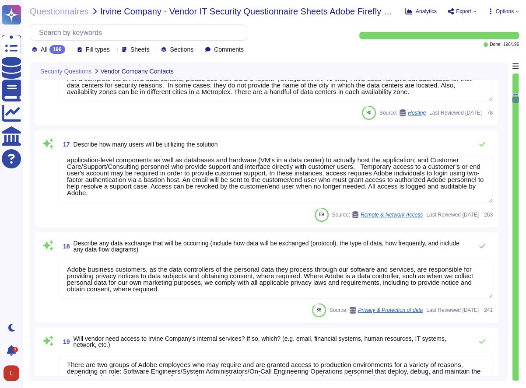
drag, startPoint x: 65, startPoint y: 168, endPoint x: 413, endPoint y: 198, distance: 349.3
click at [413, 198] on textarea "There are two groups of Adobe employees who may require and are granted access …" at bounding box center [275, 180] width 433 height 47
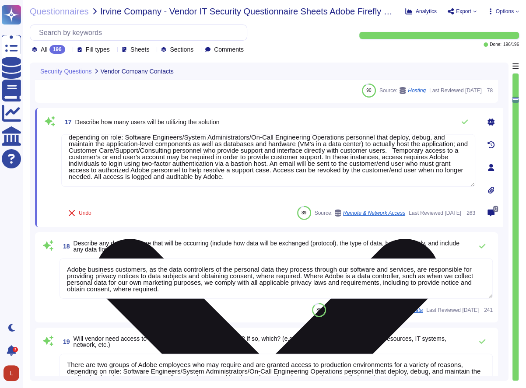
scroll to position [0, 0]
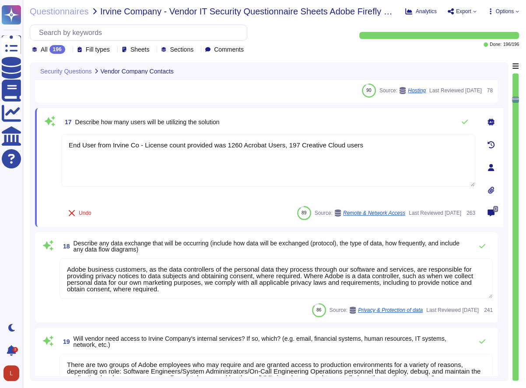
type textarea "End User from Irvine Co - License count provided was 1260 Acrobat Users, 197 Cr…"
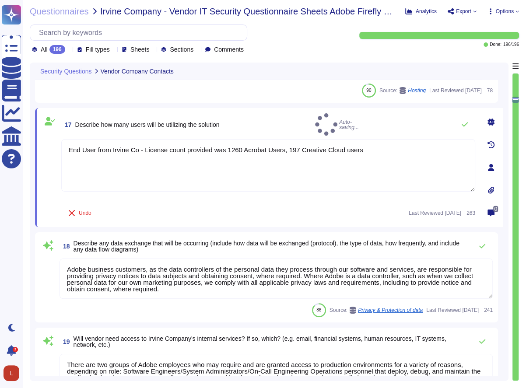
click at [144, 279] on textarea "Adobe business customers, as the data controllers of the personal data they pro…" at bounding box center [275, 278] width 433 height 40
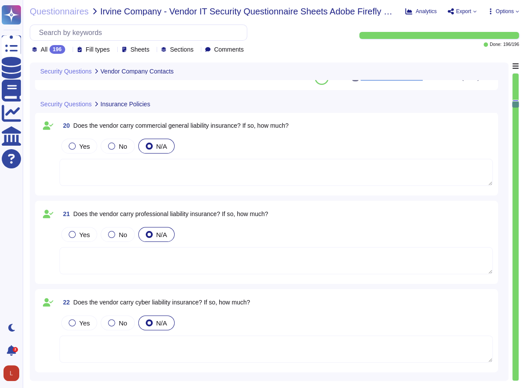
scroll to position [1720, 0]
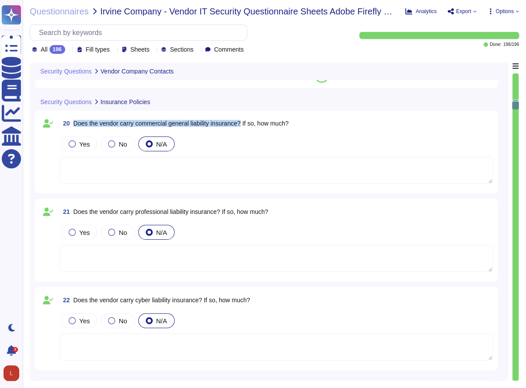
drag, startPoint x: 74, startPoint y: 122, endPoint x: 244, endPoint y: 125, distance: 169.7
click at [244, 125] on span "Does the vendor carry commercial general liability insurance? If so, how much?" at bounding box center [180, 123] width 215 height 7
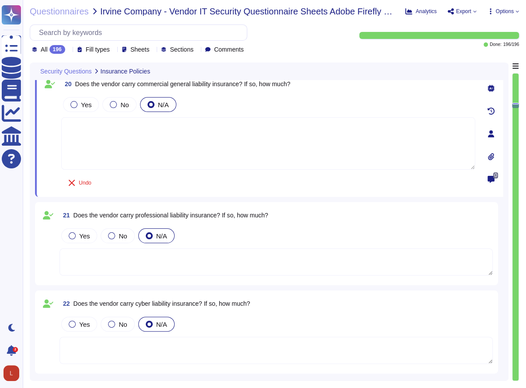
click at [97, 150] on textarea at bounding box center [268, 143] width 414 height 52
paste textarea "Adobe maintains insurance coverage for IT Security related claims. Please check…"
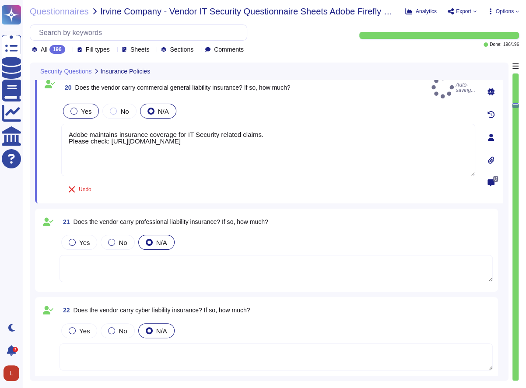
click at [72, 108] on div at bounding box center [73, 111] width 7 height 7
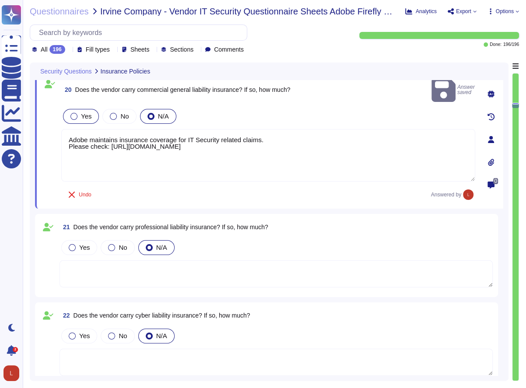
click at [75, 113] on div at bounding box center [73, 116] width 7 height 7
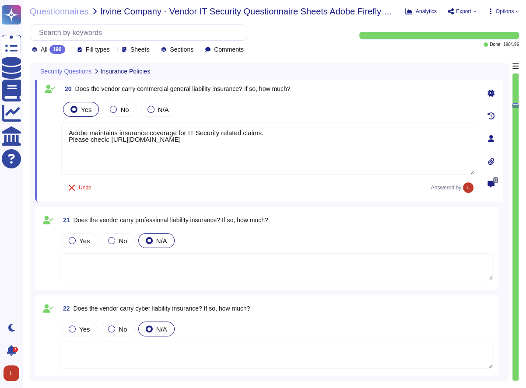
scroll to position [1714, 0]
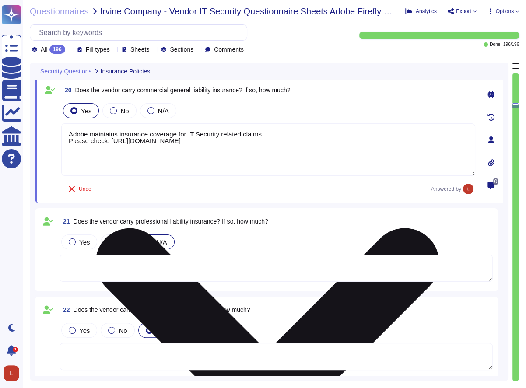
drag, startPoint x: 68, startPoint y: 135, endPoint x: 365, endPoint y: 147, distance: 297.6
click at [365, 147] on textarea "Adobe maintains insurance coverage for IT Security related claims. Please check…" at bounding box center [268, 149] width 414 height 52
paste textarea "has established robust insurance and cyber insurance risk management controls. …"
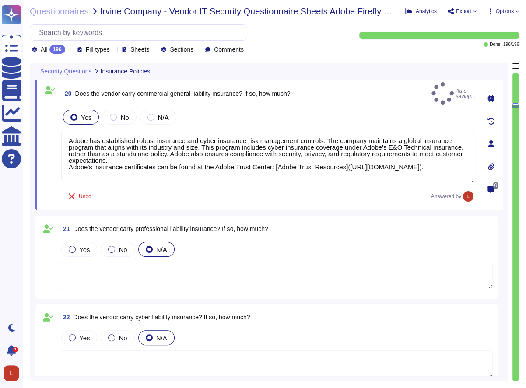
type textarea "Adobe has established robust insurance and cyber insurance risk management cont…"
click at [77, 225] on span "Does the vendor carry professional liability insurance? If so, how much?" at bounding box center [170, 228] width 195 height 7
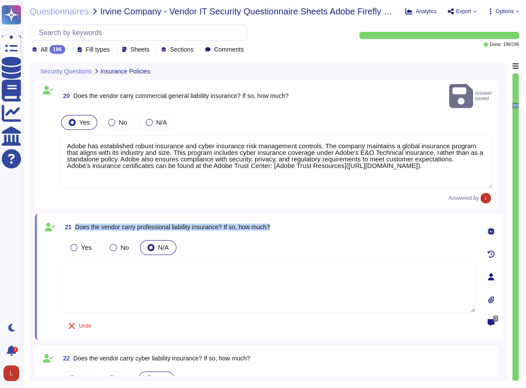
drag, startPoint x: 76, startPoint y: 216, endPoint x: 273, endPoint y: 215, distance: 197.2
click at [273, 219] on div "21 Does the vendor carry professional liability insurance? If so, how much?" at bounding box center [268, 227] width 414 height 16
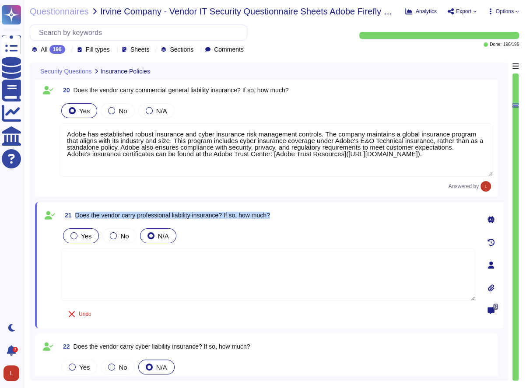
click at [73, 237] on div at bounding box center [73, 235] width 7 height 7
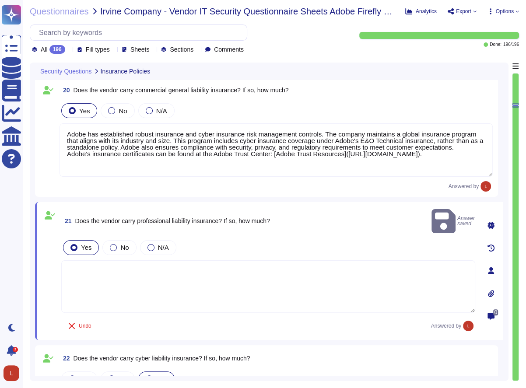
click at [104, 288] on textarea at bounding box center [268, 286] width 414 height 52
paste textarea "Adobe has established robust insurance and cyber insurance risk management cont…"
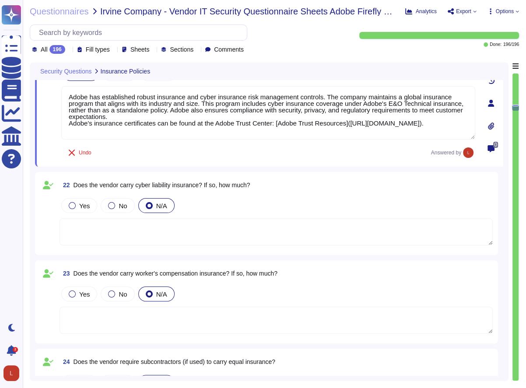
scroll to position [1893, 0]
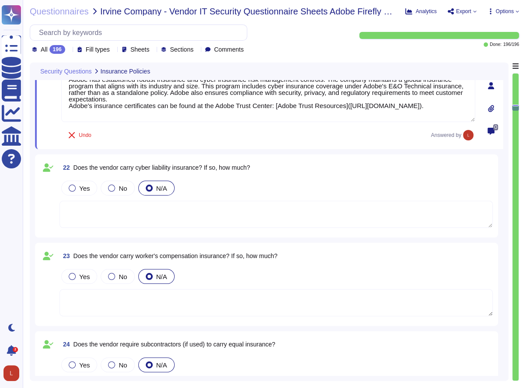
type textarea "Adobe has established robust insurance and cyber insurance risk management cont…"
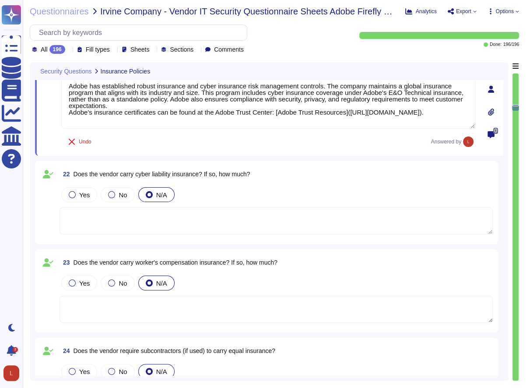
click at [133, 209] on textarea at bounding box center [275, 220] width 433 height 27
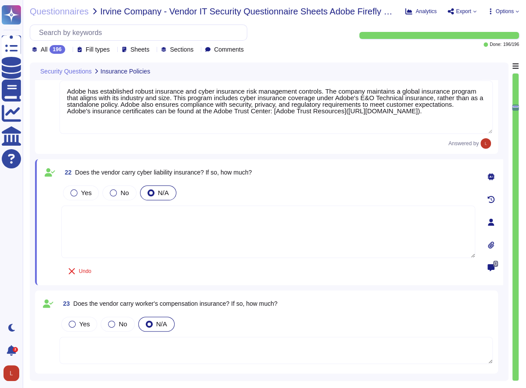
paste textarea "Adobe has established robust insurance and cyber insurance risk management cont…"
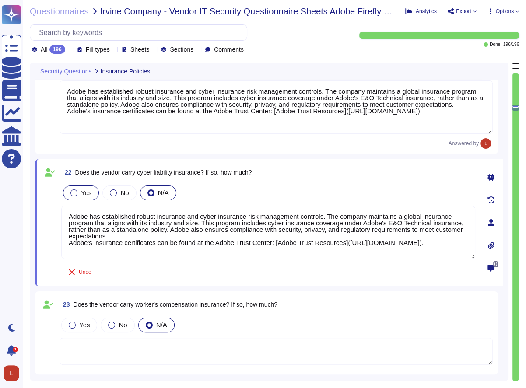
type textarea "Adobe has established robust insurance and cyber insurance risk management cont…"
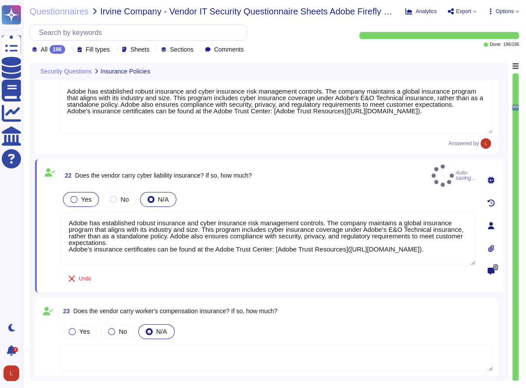
click at [72, 196] on div at bounding box center [73, 199] width 7 height 7
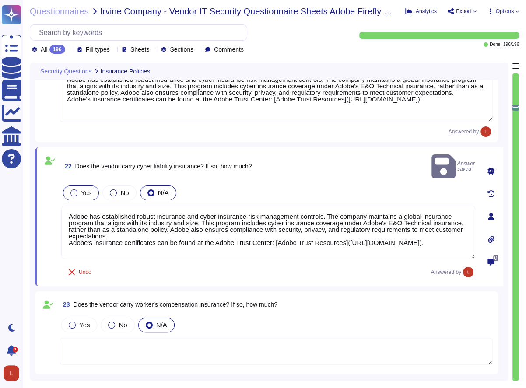
click at [72, 189] on div at bounding box center [73, 192] width 7 height 7
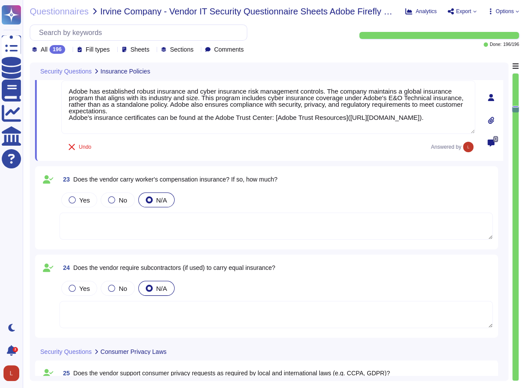
type textarea "Where your data is in one of Adobe’s cloud solutions and you need our assistanc…"
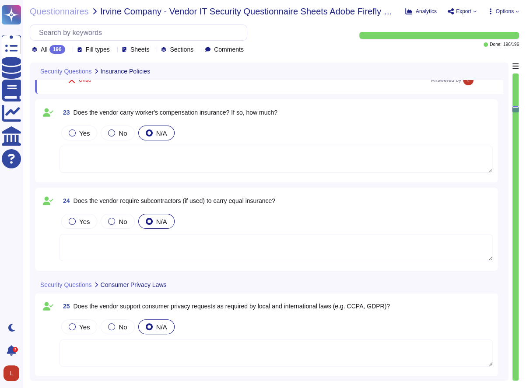
scroll to position [2068, 0]
click at [72, 131] on div at bounding box center [72, 132] width 7 height 7
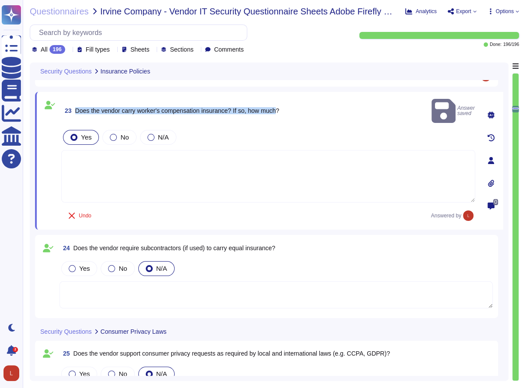
drag, startPoint x: 77, startPoint y: 104, endPoint x: 279, endPoint y: 108, distance: 202.5
click at [279, 108] on span "23 Does the vendor carry worker's compensation insurance? If so, how much?" at bounding box center [170, 111] width 218 height 16
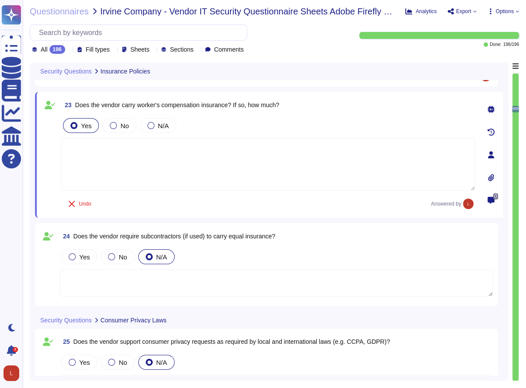
click at [122, 158] on textarea at bounding box center [268, 164] width 414 height 52
paste textarea "Adobe maintains insurance coverage for IT Security related claims. Please check…"
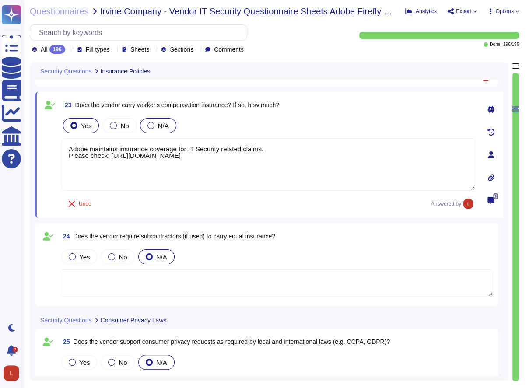
type textarea "Adobe maintains insurance coverage for IT Security related claims. Please check…"
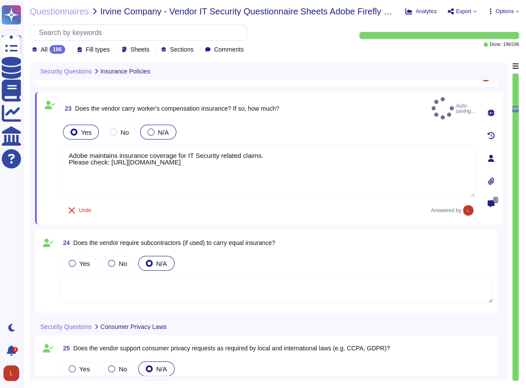
click at [147, 129] on div at bounding box center [150, 132] width 7 height 7
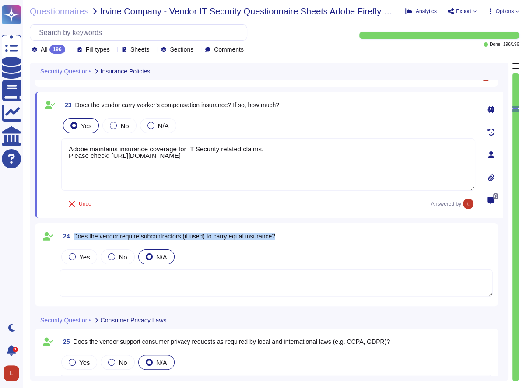
drag, startPoint x: 73, startPoint y: 236, endPoint x: 280, endPoint y: 243, distance: 206.9
click at [280, 243] on div "24 Does the vendor require subcontractors (if used) to carry equal insurance? Y…" at bounding box center [266, 264] width 452 height 73
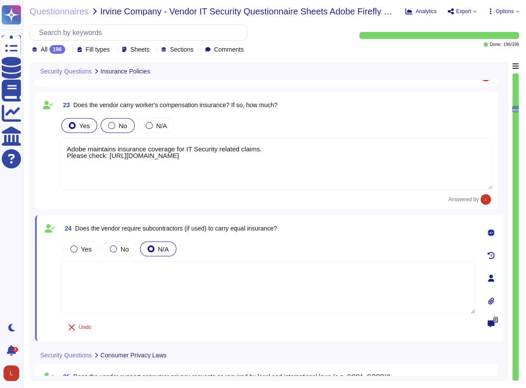
click at [112, 126] on div at bounding box center [111, 125] width 7 height 7
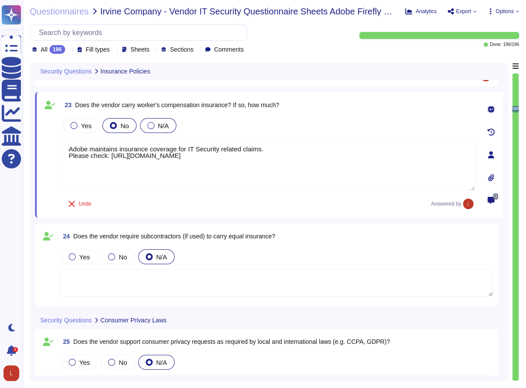
click at [147, 124] on div at bounding box center [150, 125] width 7 height 7
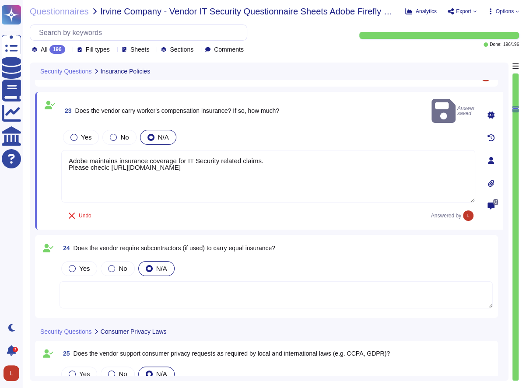
click at [84, 289] on textarea at bounding box center [275, 294] width 433 height 27
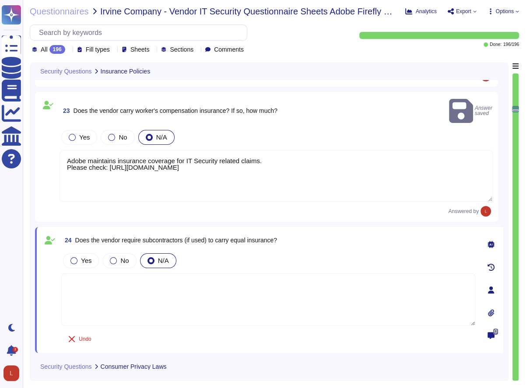
paste textarea "Adobe maintains insurance coverage for IT Security related claims. Please check…"
type textarea "Adobe maintains insurance coverage for IT Security related claims. Please check…"
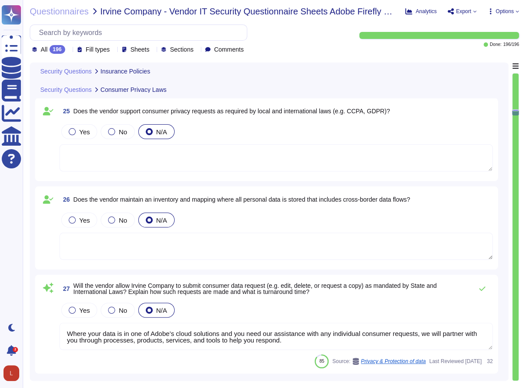
scroll to position [2332, 0]
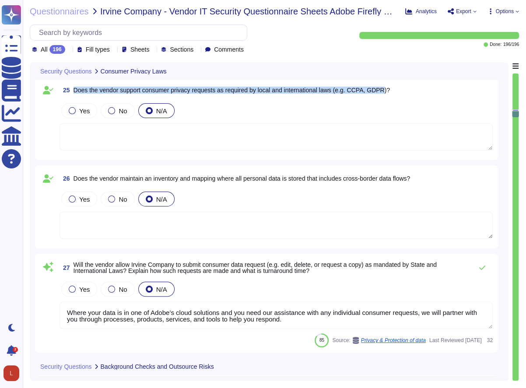
drag, startPoint x: 73, startPoint y: 90, endPoint x: 387, endPoint y: 94, distance: 314.0
click at [387, 94] on span "25 Does the vendor support consumer privacy requests as required by local and i…" at bounding box center [224, 90] width 330 height 16
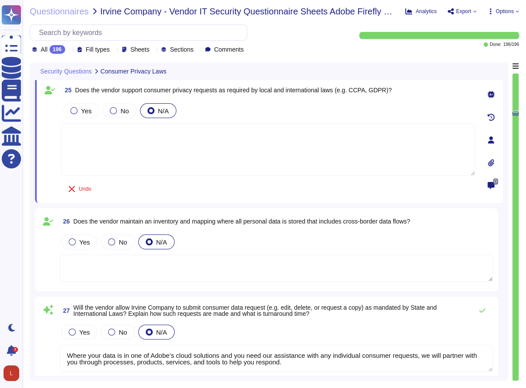
click at [113, 50] on icon at bounding box center [113, 50] width 0 height 0
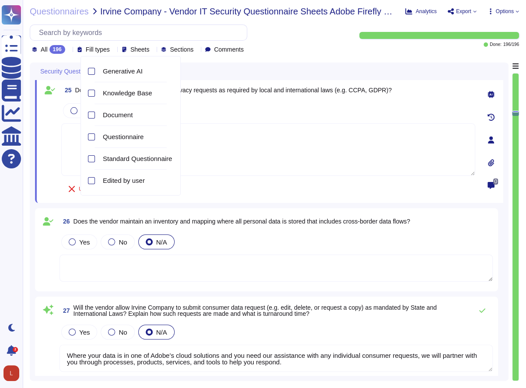
click at [113, 50] on icon at bounding box center [113, 50] width 0 height 0
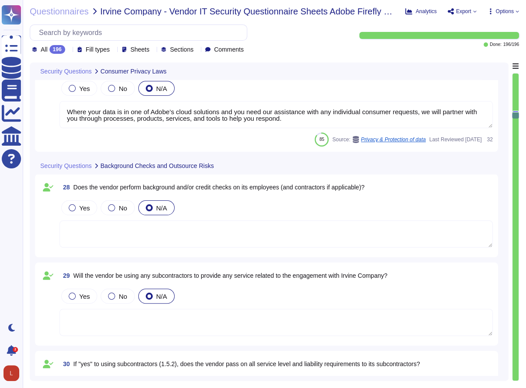
type textarea "Where your data is in one of Adobe’s cloud solutions and you need our assistanc…"
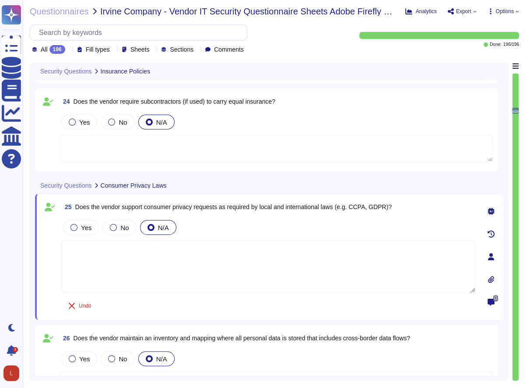
type textarea "Adobe has established robust insurance and cyber insurance risk management cont…"
type textarea "Adobe maintains insurance coverage for IT Security related claims. Please check…"
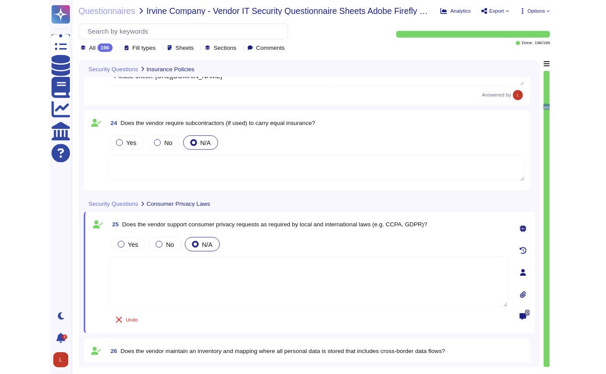
scroll to position [2127, 0]
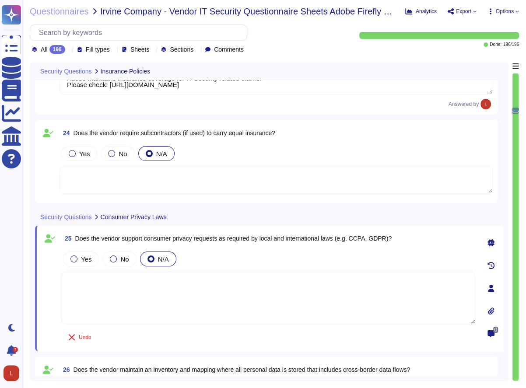
click at [327, 13] on span "Irvine Company - Vendor IT Security Questionnaire Sheets Adobe Firefly GenAI Ad…" at bounding box center [249, 11] width 298 height 9
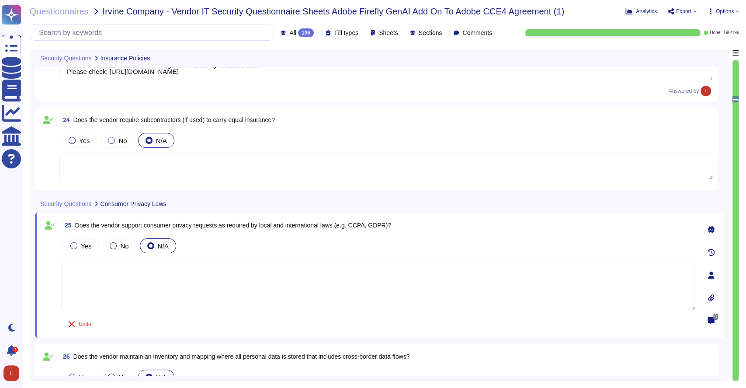
click at [446, 33] on icon at bounding box center [446, 33] width 0 height 0
click at [402, 33] on icon at bounding box center [402, 33] width 0 height 0
click at [362, 33] on icon at bounding box center [362, 33] width 0 height 0
click at [331, 103] on icon at bounding box center [429, 159] width 196 height 112
click at [85, 11] on span "Questionnaires" at bounding box center [59, 11] width 59 height 9
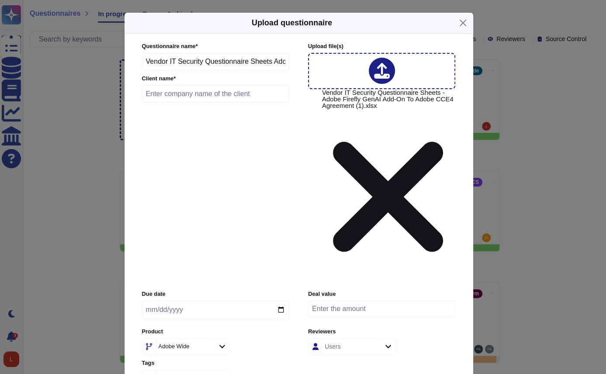
click at [201, 103] on input "text" at bounding box center [216, 93] width 148 height 17
type input "Irvine Co TEST"
click at [279, 301] on input "date" at bounding box center [215, 310] width 147 height 18
type input "[DATE]"
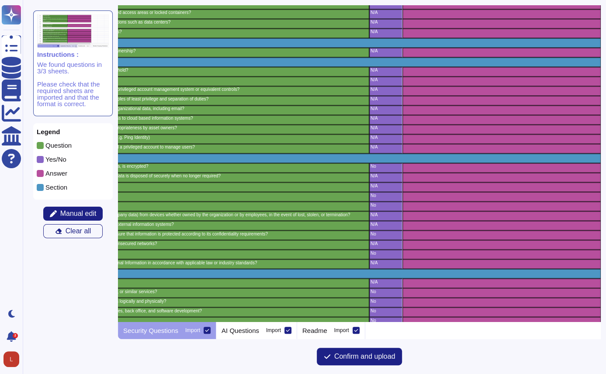
scroll to position [726, 249]
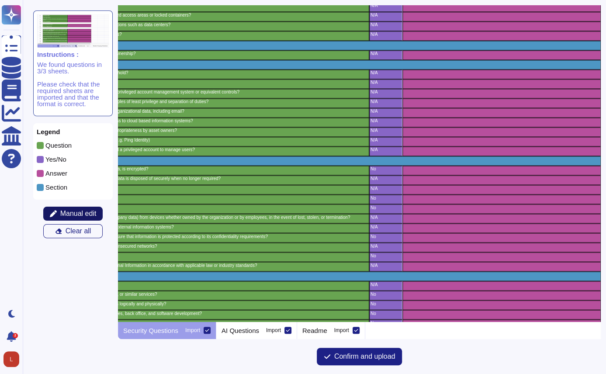
click at [62, 214] on span "Manual edit" at bounding box center [78, 213] width 36 height 7
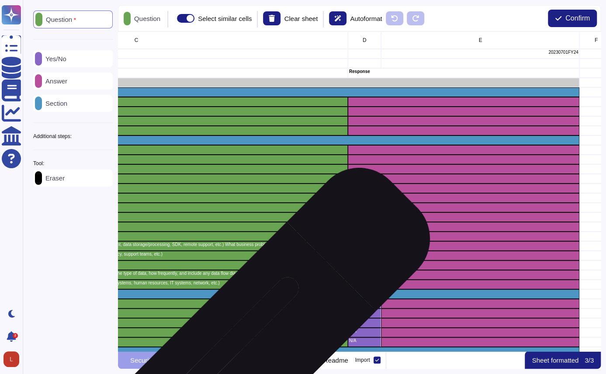
scroll to position [0, 278]
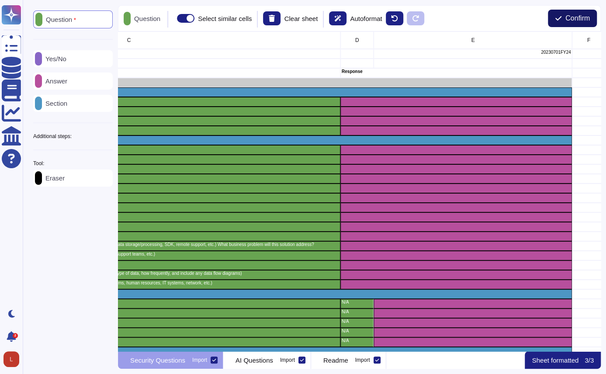
click at [570, 17] on span "Confirm" at bounding box center [578, 18] width 24 height 7
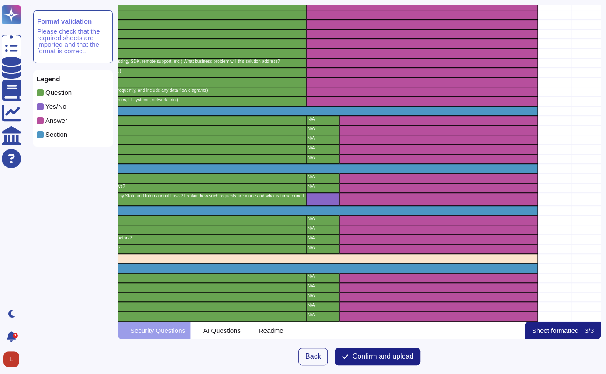
scroll to position [185, 312]
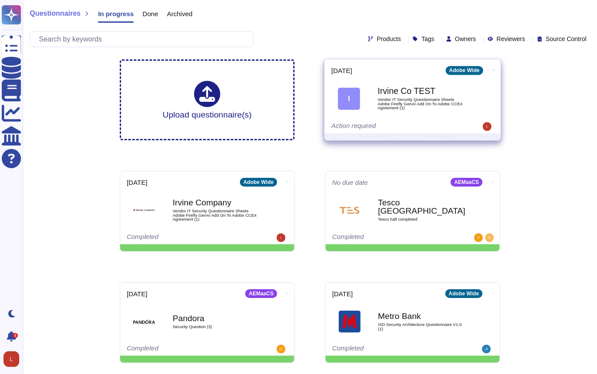
click at [493, 71] on icon at bounding box center [494, 70] width 2 height 2
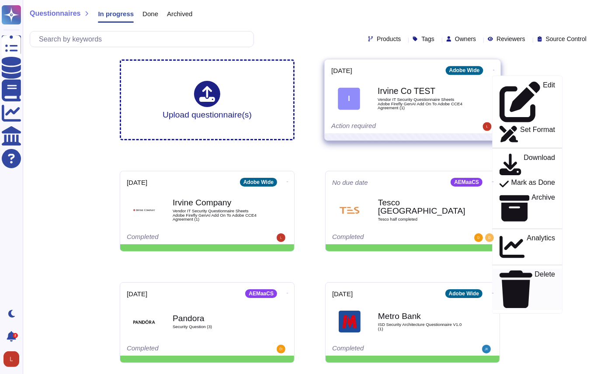
click at [535, 271] on p "Delete" at bounding box center [545, 289] width 21 height 37
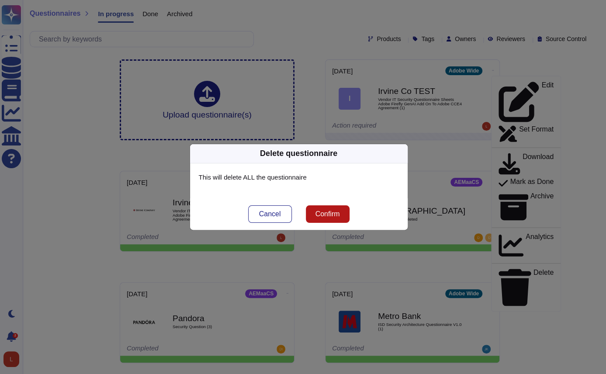
click at [323, 215] on span "Confirm" at bounding box center [327, 214] width 24 height 7
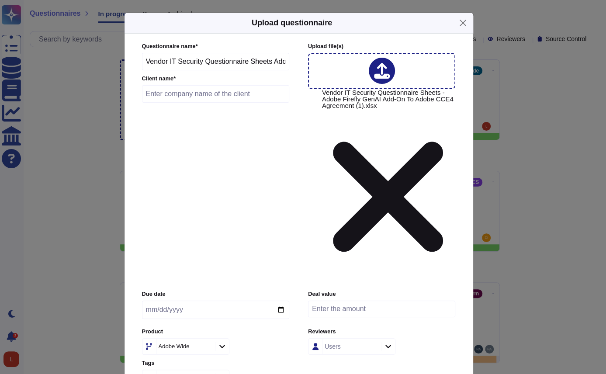
click at [188, 103] on input "text" at bounding box center [216, 93] width 148 height 17
type input "Irvine Co TEST"
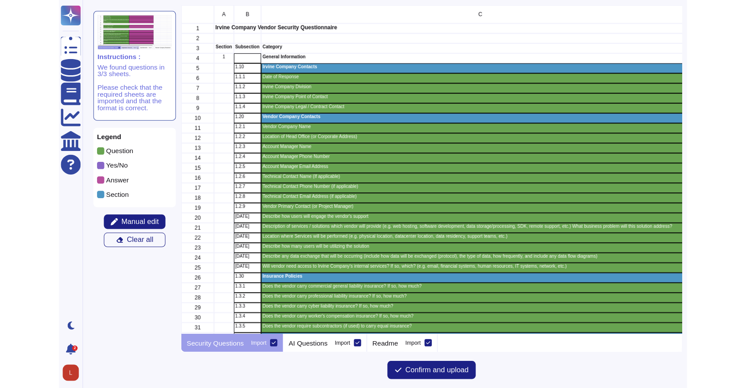
scroll to position [307, 474]
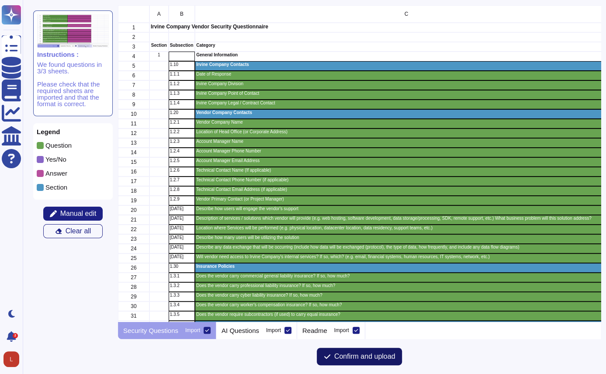
click at [362, 355] on span "Confirm and upload" at bounding box center [364, 356] width 61 height 7
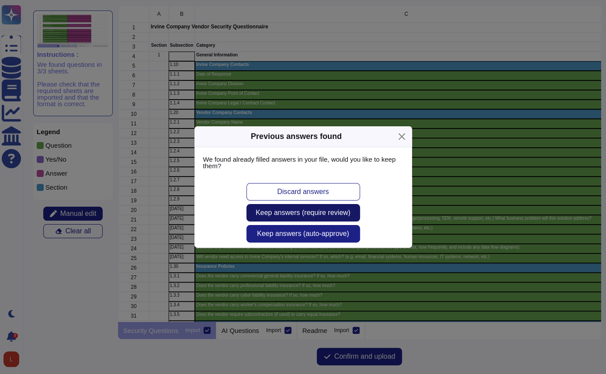
click at [325, 212] on span "Keep answers (require review)" at bounding box center [303, 212] width 95 height 7
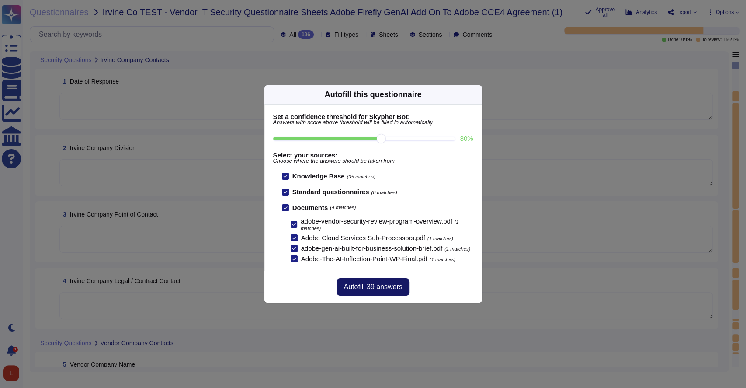
click at [377, 290] on span "Autofill 39 answers" at bounding box center [373, 286] width 59 height 7
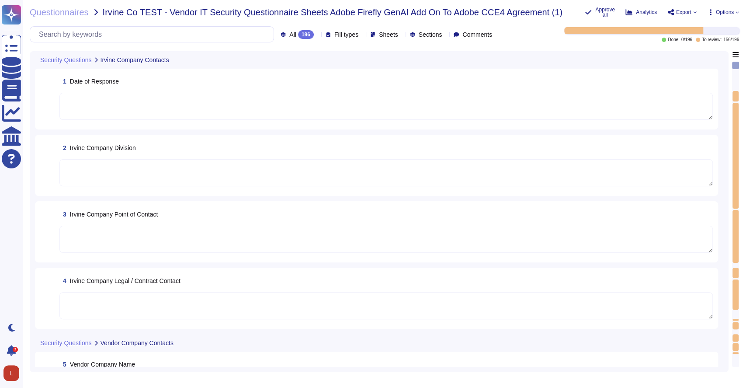
click at [317, 35] on icon at bounding box center [317, 35] width 0 height 0
click at [297, 76] on div "To do 40" at bounding box center [306, 79] width 71 height 10
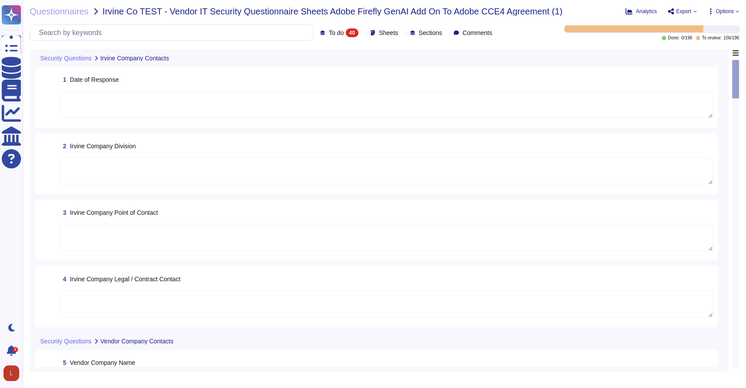
click at [329, 35] on span "To do" at bounding box center [336, 33] width 15 height 6
click at [324, 96] on span "To review" at bounding box center [327, 99] width 28 height 8
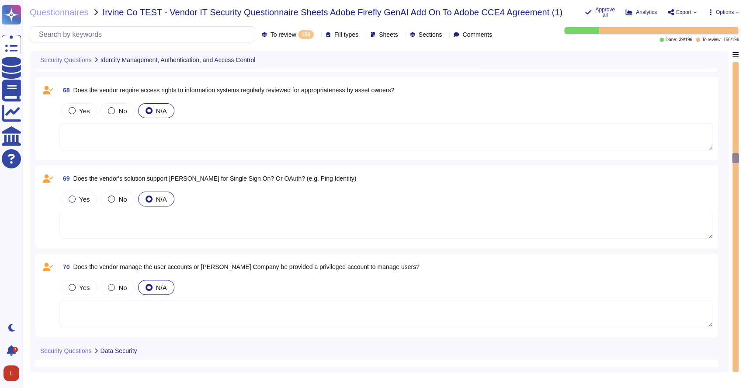
scroll to position [4063, 0]
drag, startPoint x: 73, startPoint y: 89, endPoint x: 402, endPoint y: 92, distance: 328.8
click at [402, 92] on div "68 Does the vendor require access rights to information systems regularly revie…" at bounding box center [386, 90] width 654 height 16
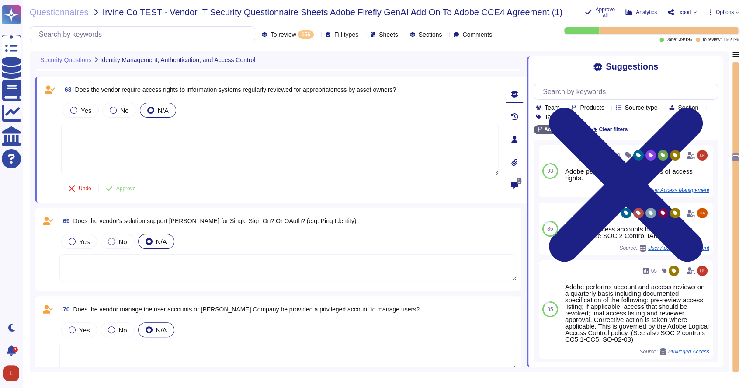
drag, startPoint x: 735, startPoint y: 155, endPoint x: 741, endPoint y: 56, distance: 98.6
click at [741, 56] on div "Questionnaires Irvine Co TEST - Vendor IT Security Questionnaire Sheets Adobe F…" at bounding box center [385, 194] width 724 height 388
click at [737, 65] on div at bounding box center [736, 217] width 6 height 310
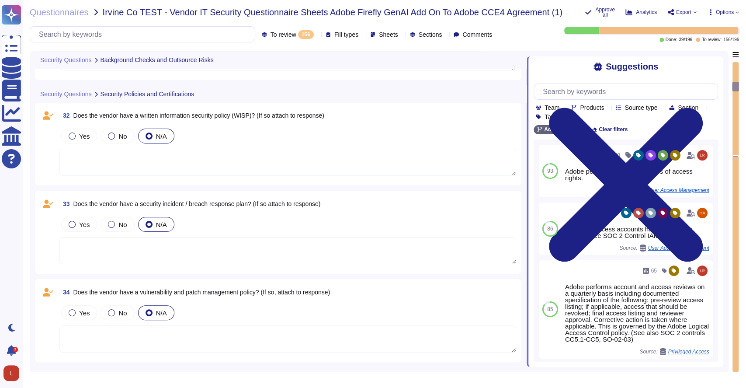
scroll to position [944, 0]
drag, startPoint x: 74, startPoint y: 113, endPoint x: 259, endPoint y: 113, distance: 184.5
click at [259, 113] on span "Does the vendor have a written information security policy (WISP)? (If so attac…" at bounding box center [198, 114] width 251 height 7
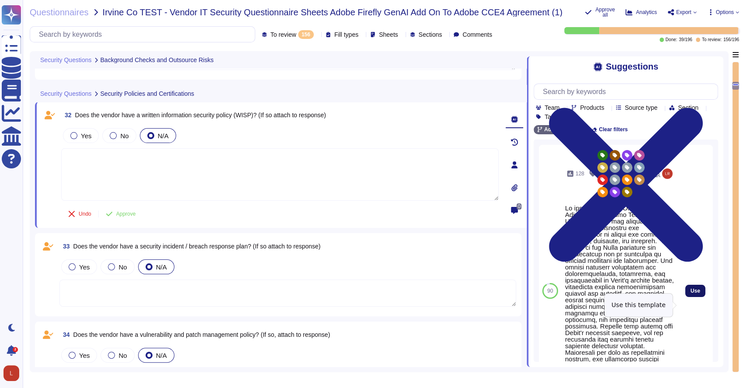
click at [691, 293] on span "Use" at bounding box center [696, 290] width 10 height 5
type textarea "Lo ipsumdolo sita CON 39834, Adipi'e Seddoeiusmo Temporin Utlabo etdolore mag a…"
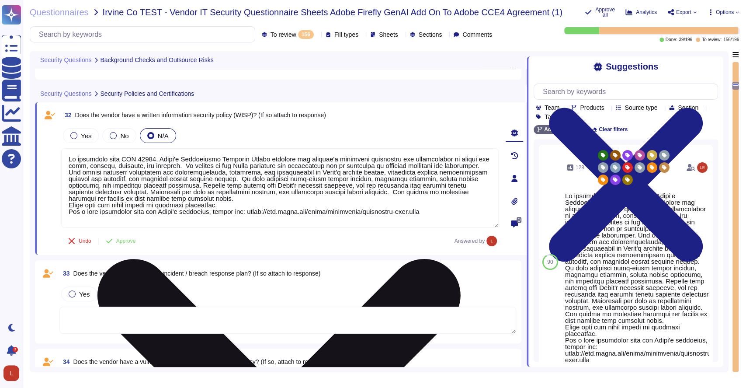
scroll to position [0, 0]
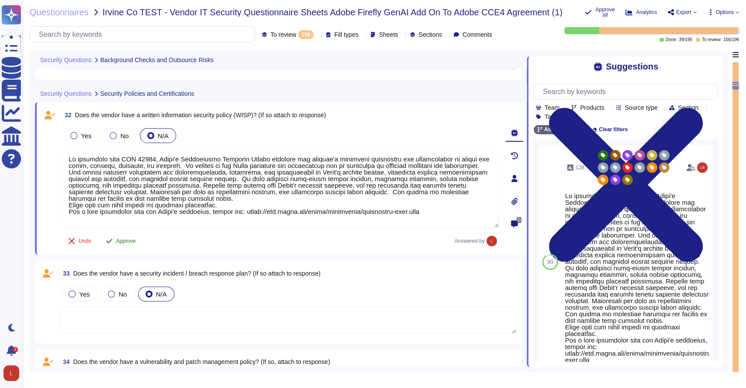
click at [132, 238] on span "Approve" at bounding box center [126, 240] width 20 height 5
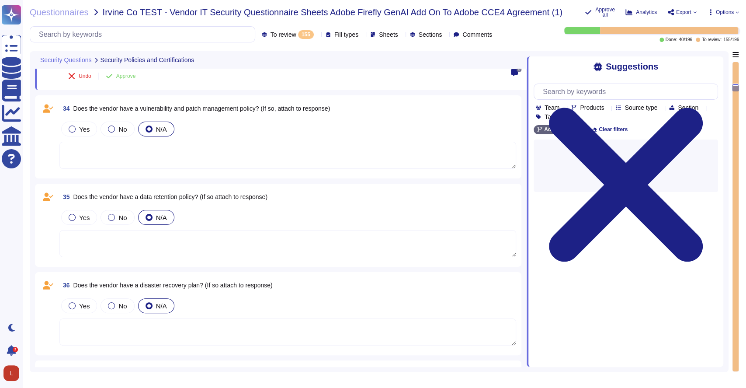
scroll to position [1085, 0]
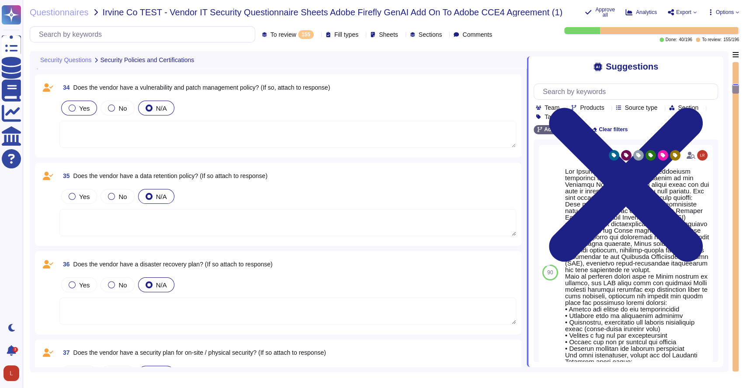
click at [70, 104] on div at bounding box center [72, 107] width 7 height 7
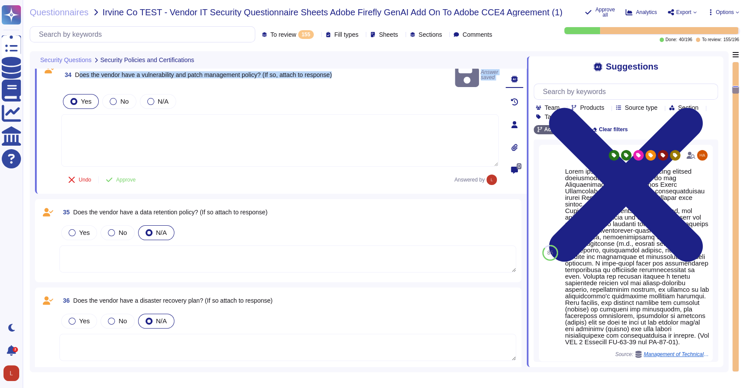
drag, startPoint x: 77, startPoint y: 73, endPoint x: 260, endPoint y: 81, distance: 182.5
click at [260, 81] on div "34 Does the vendor have a vulnerability and patch management policy? (If so, at…" at bounding box center [270, 124] width 457 height 127
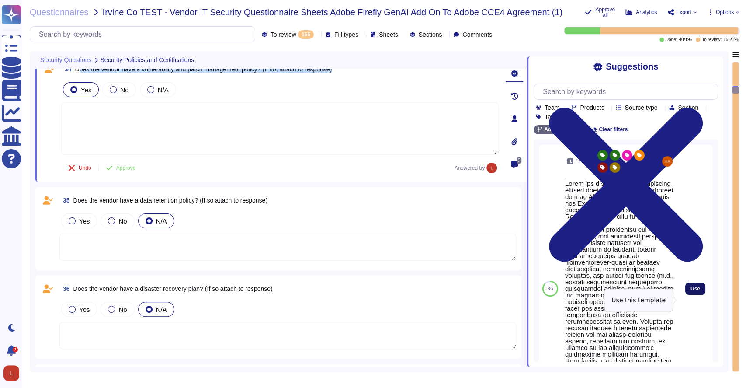
click at [691, 291] on span "Use" at bounding box center [696, 288] width 10 height 5
type textarea "Adobe has a formal patch management process implemented, which is governed by t…"
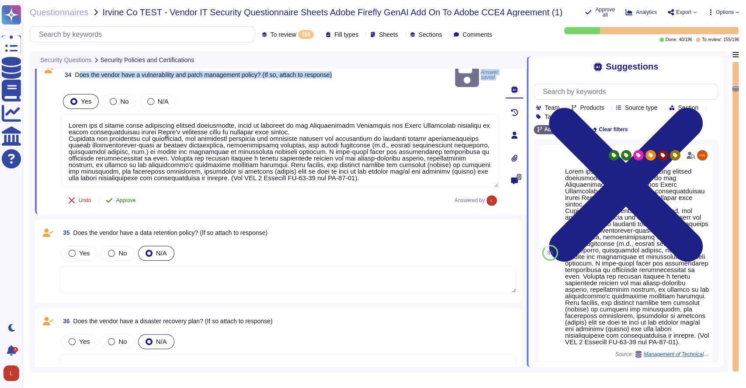
click at [120, 194] on button "Approve" at bounding box center [121, 200] width 44 height 17
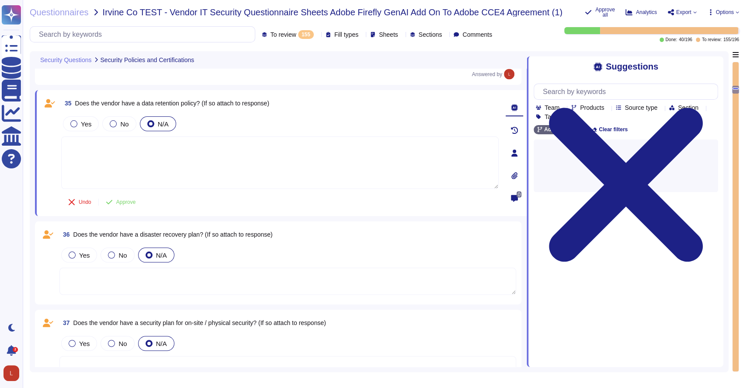
scroll to position [1206, 0]
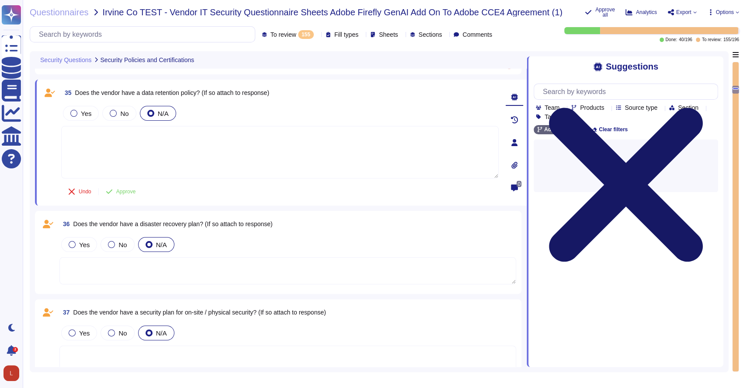
click at [703, 108] on icon at bounding box center [626, 185] width 154 height 154
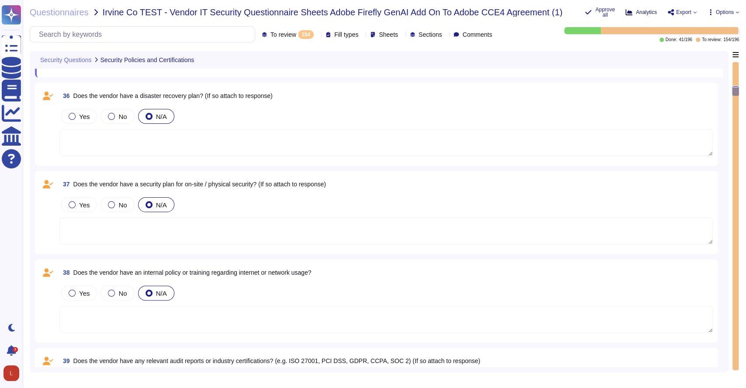
scroll to position [1193, 0]
